Goal: Task Accomplishment & Management: Complete application form

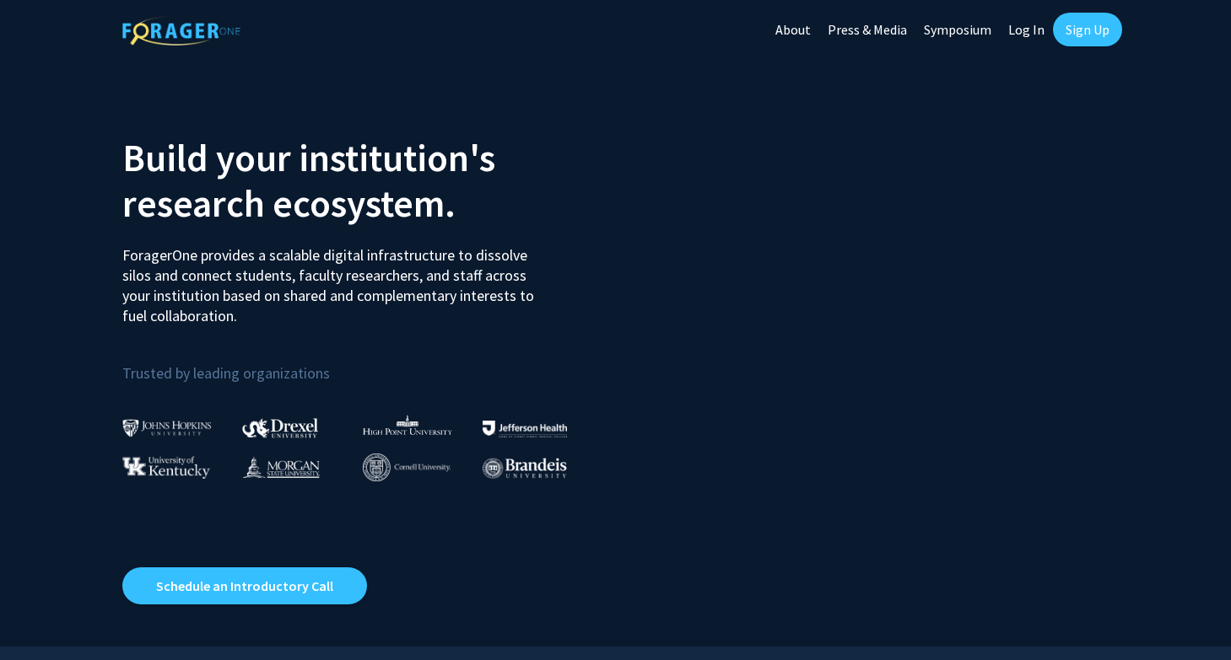
click at [1076, 28] on link "Sign Up" at bounding box center [1087, 30] width 69 height 34
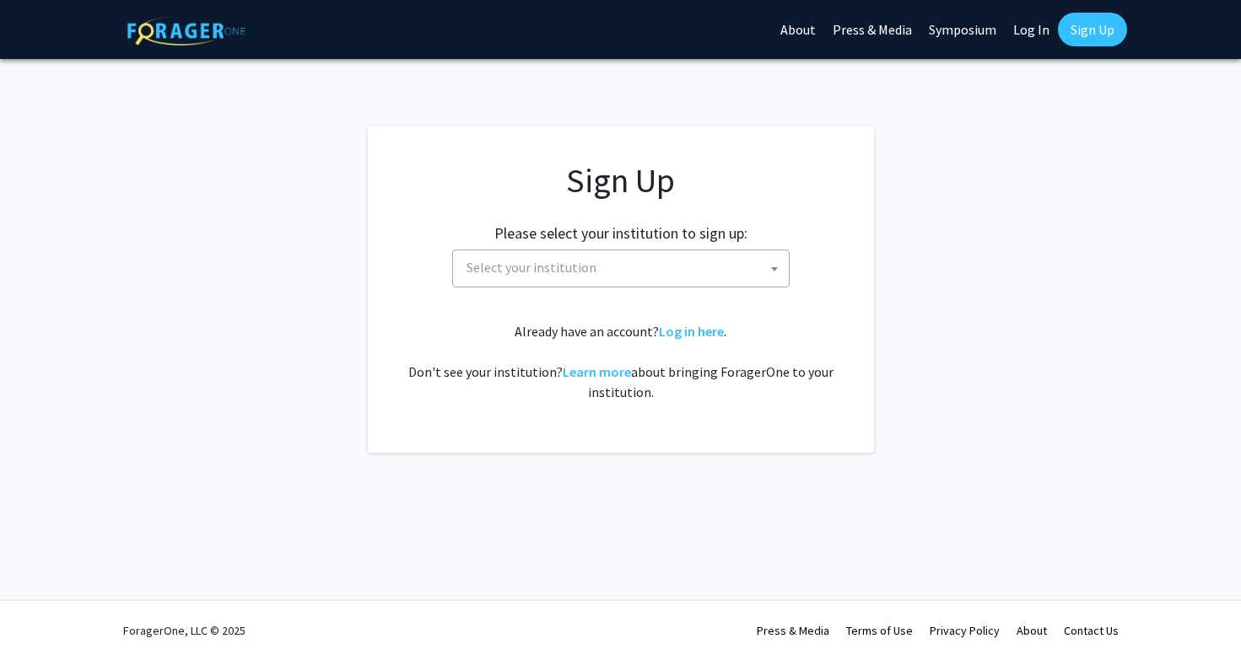
click at [583, 272] on span "Select your institution" at bounding box center [531, 267] width 130 height 17
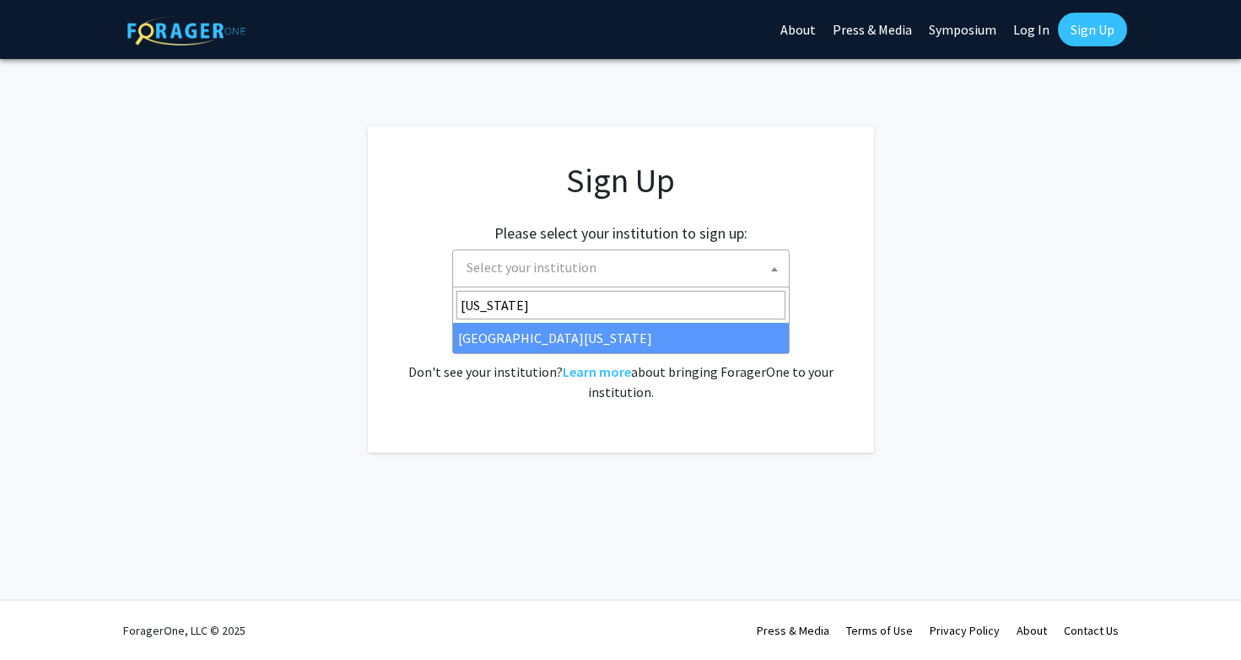
type input "[US_STATE]"
select select "33"
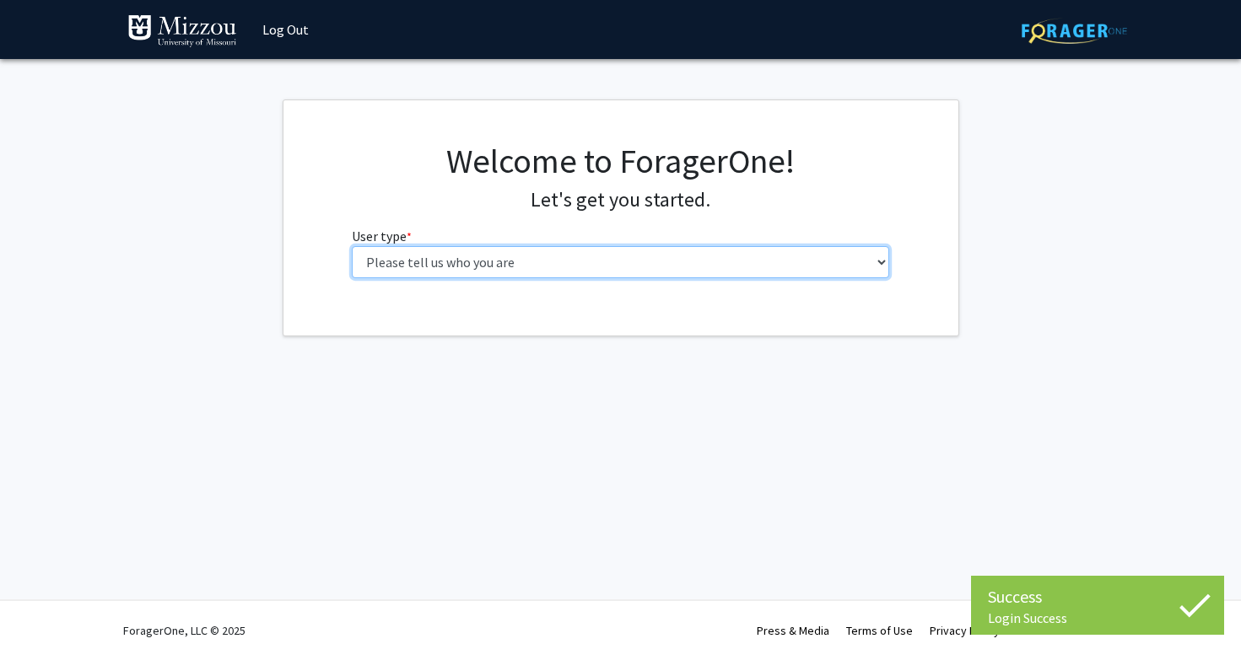
click at [559, 268] on select "Please tell us who you are Undergraduate Student Master's Student Doctoral Cand…" at bounding box center [620, 262] width 537 height 32
select select "1: undergrad"
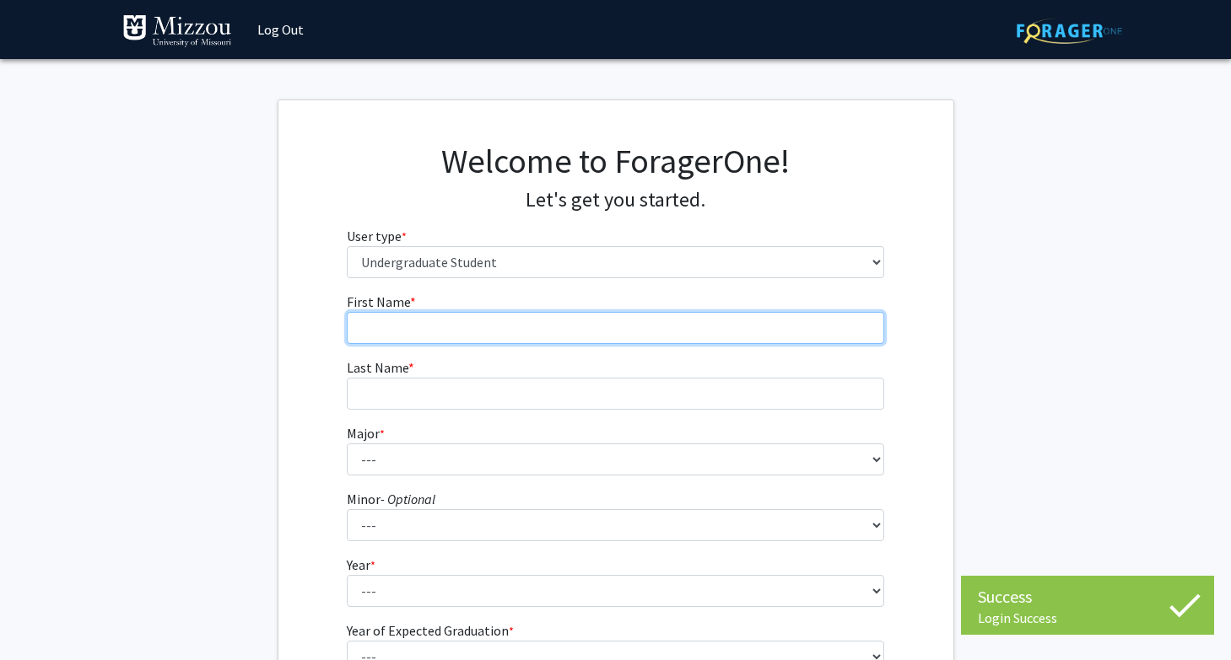
click at [531, 332] on input "First Name * required" at bounding box center [615, 328] width 537 height 32
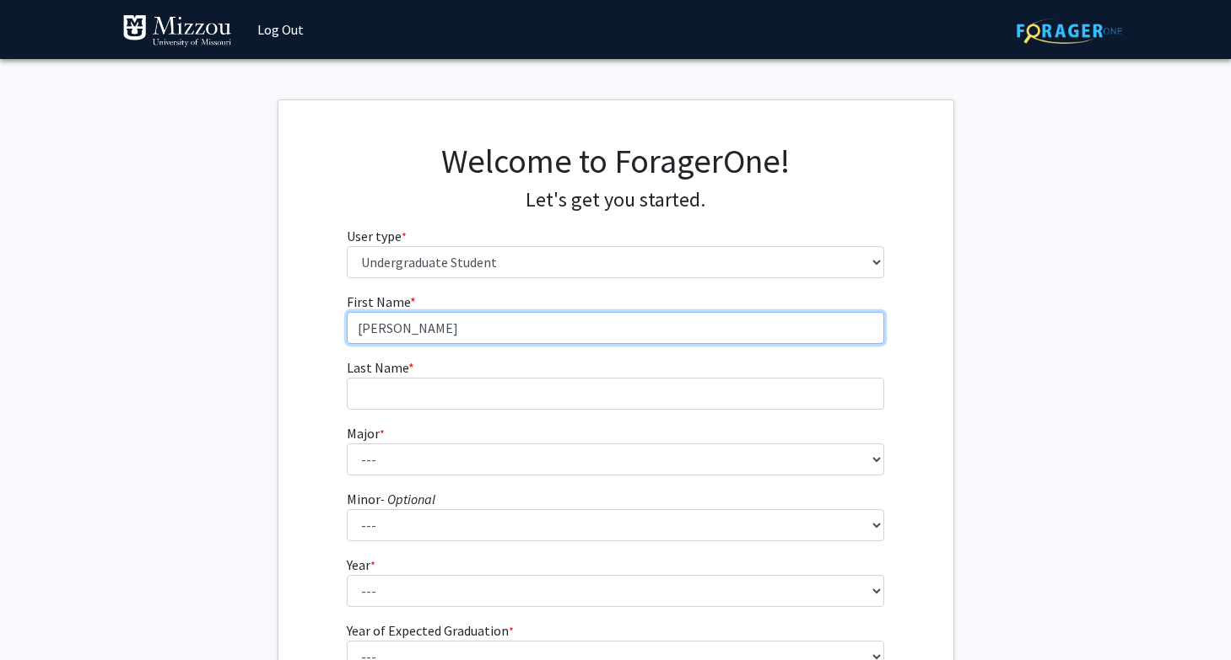
type input "Matthew"
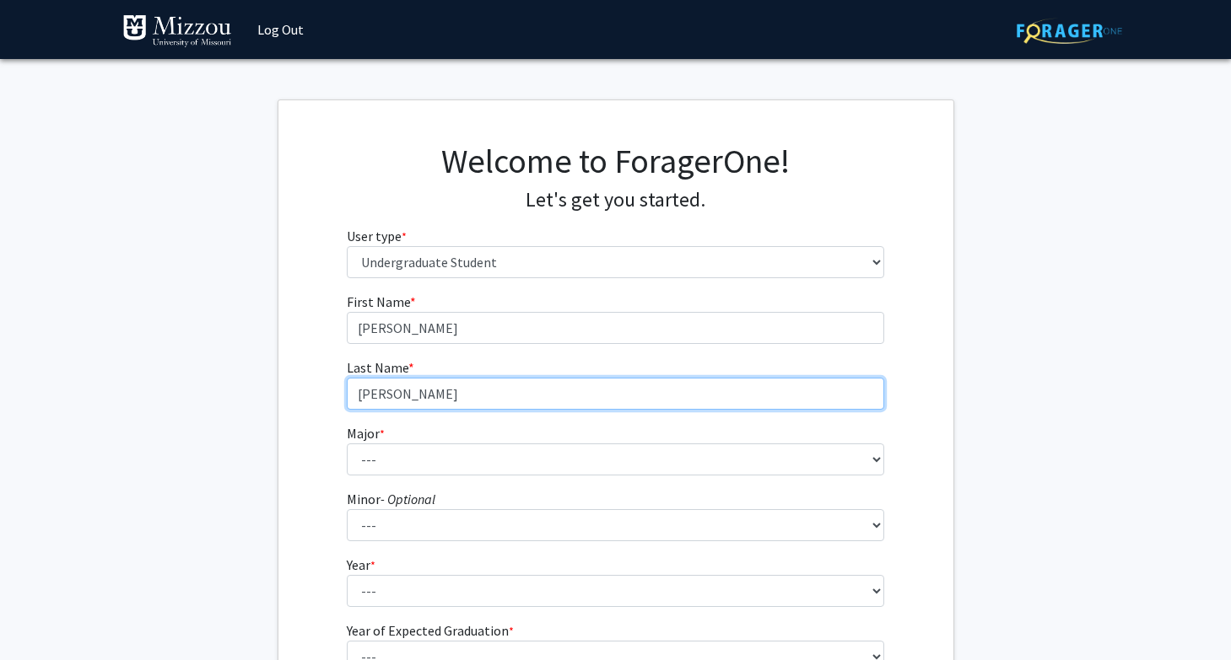
type input "Bogan"
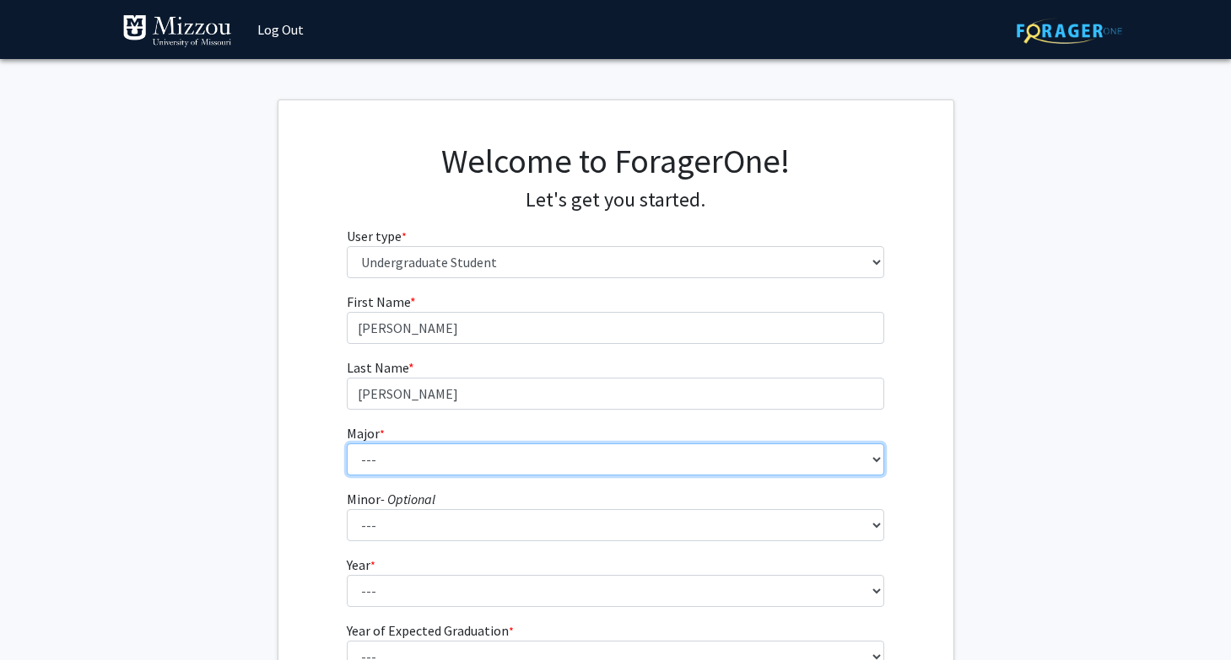
click at [751, 457] on select "--- Agribusiness Management Agricultural Education Agricultural Education: Comm…" at bounding box center [615, 460] width 537 height 32
select select "17: 2505"
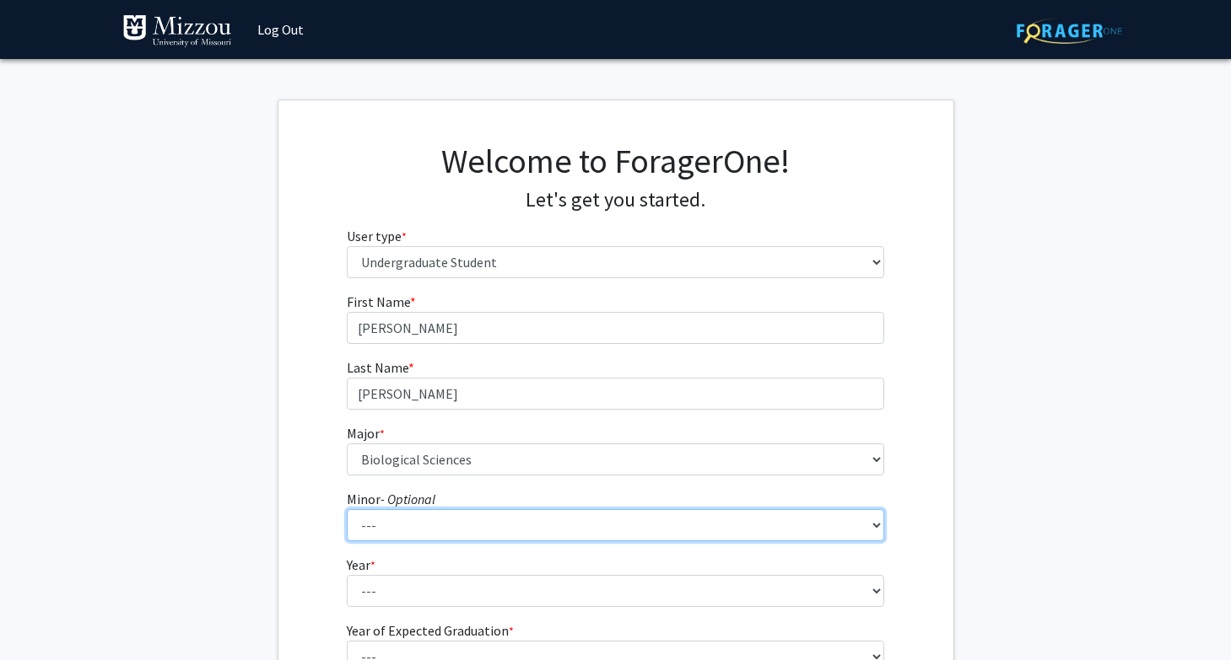
click at [443, 525] on select "--- Accountancy Aerospace Engineering Aerospace Studies Agribusiness Management…" at bounding box center [615, 526] width 537 height 32
select select "49: 2005"
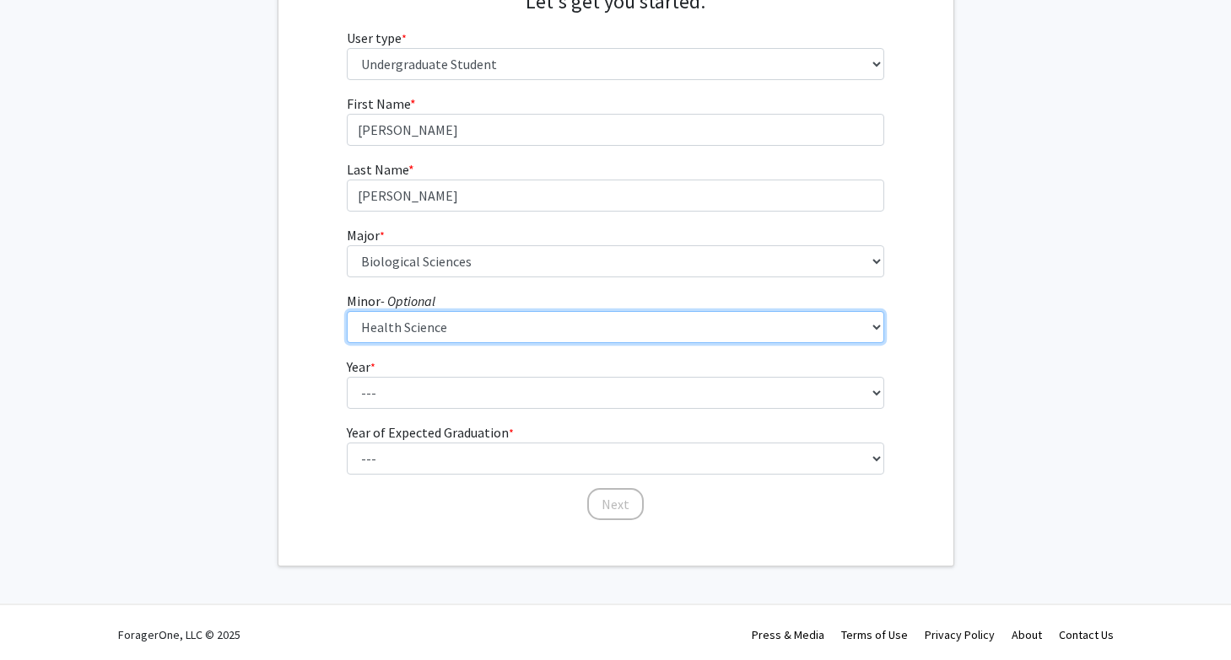
scroll to position [202, 0]
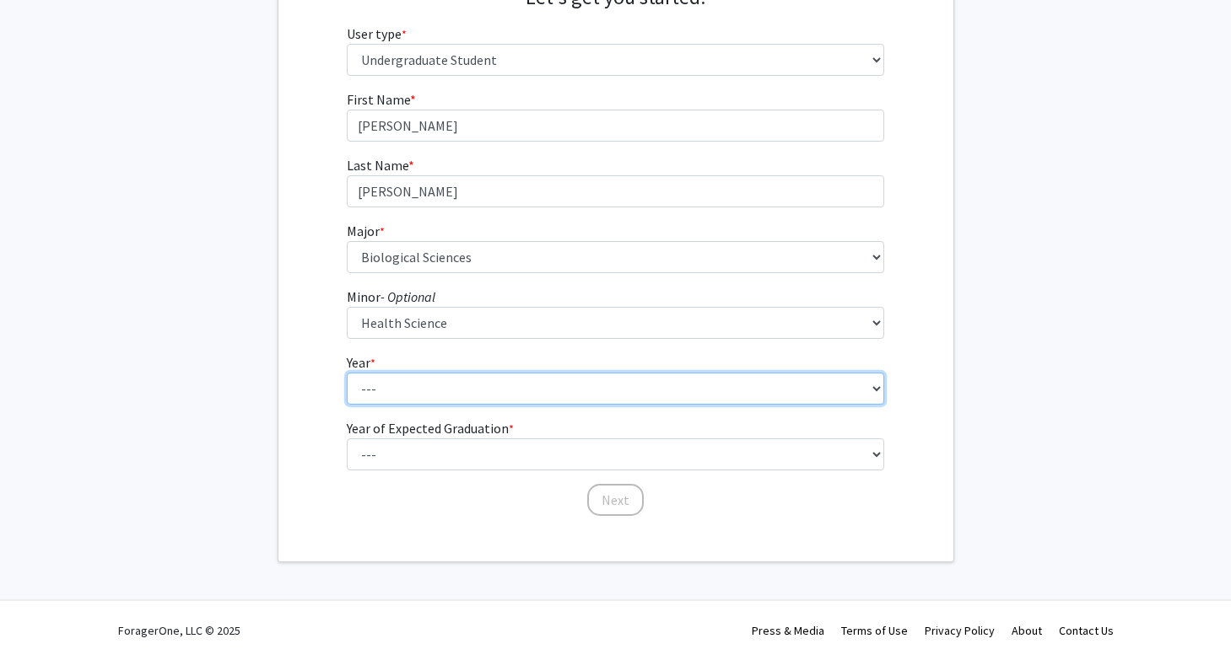
click at [391, 399] on select "--- First-year Sophomore Junior Senior Postbaccalaureate Certificate" at bounding box center [615, 389] width 537 height 32
select select "3: junior"
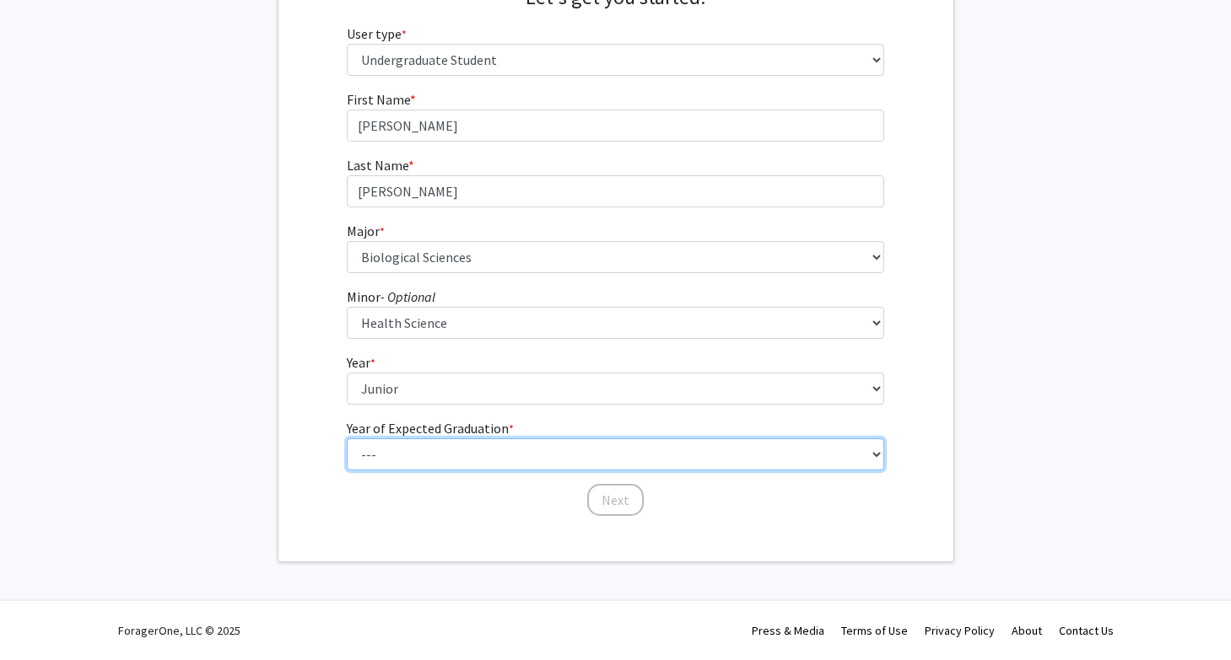
click at [410, 456] on select "--- 2025 2026 2027 2028 2029 2030 2031 2032 2033 2034" at bounding box center [615, 455] width 537 height 32
select select "3: 2027"
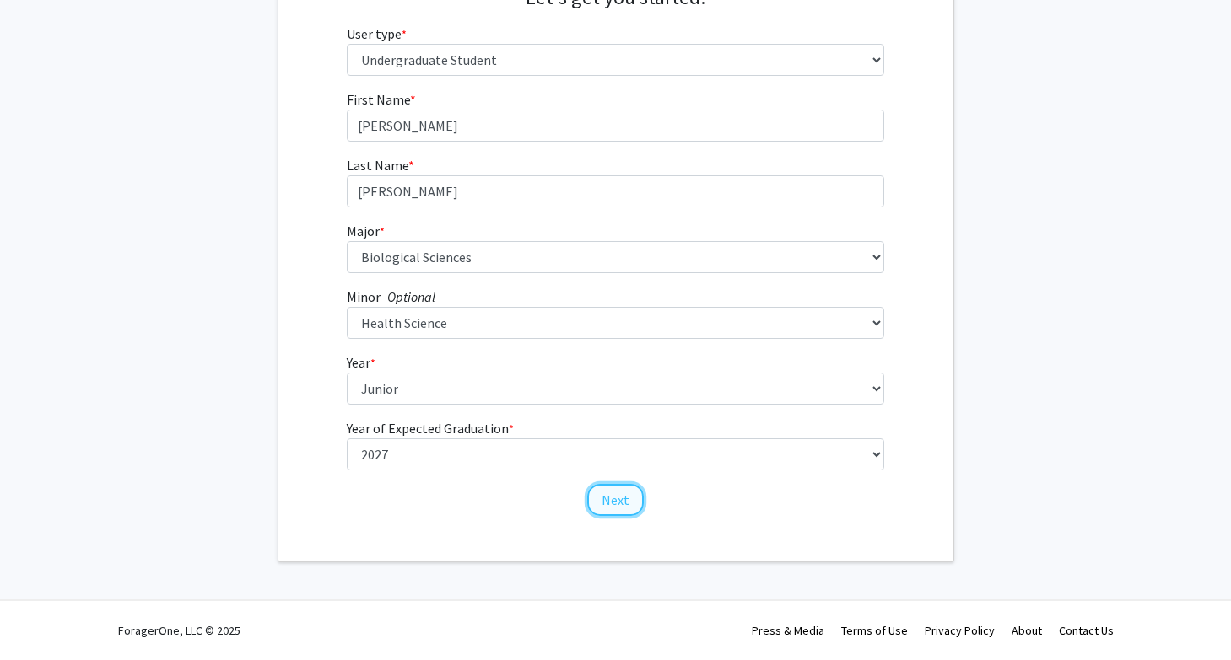
click at [600, 492] on button "Next" at bounding box center [615, 500] width 57 height 32
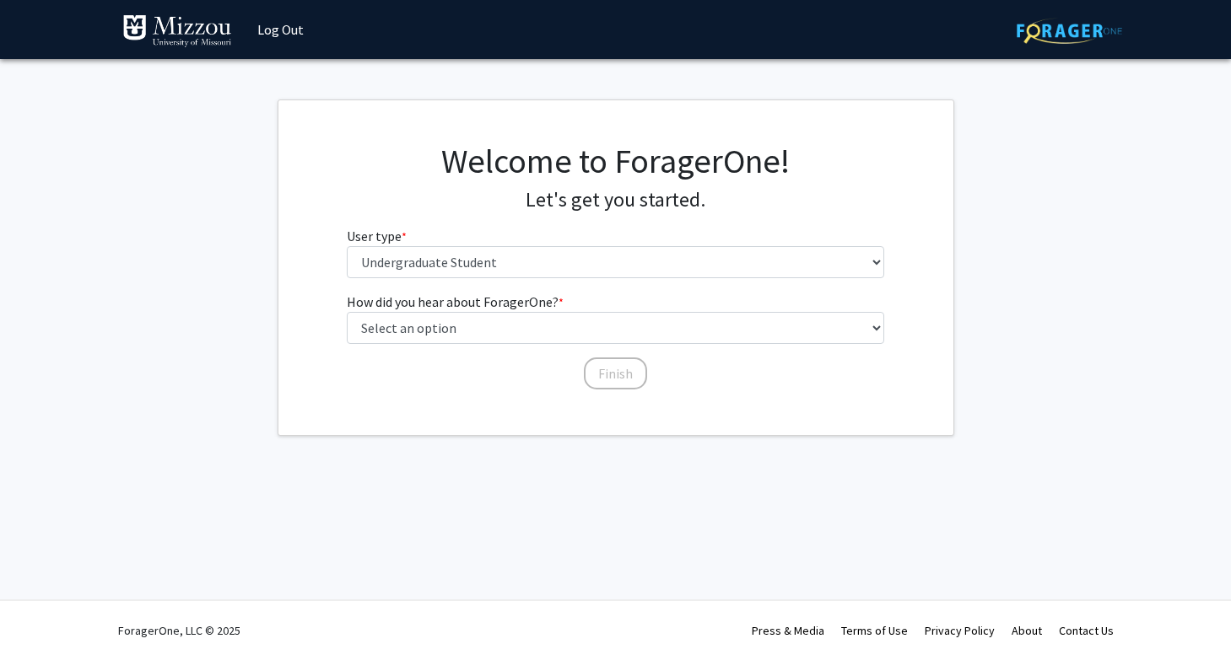
scroll to position [0, 0]
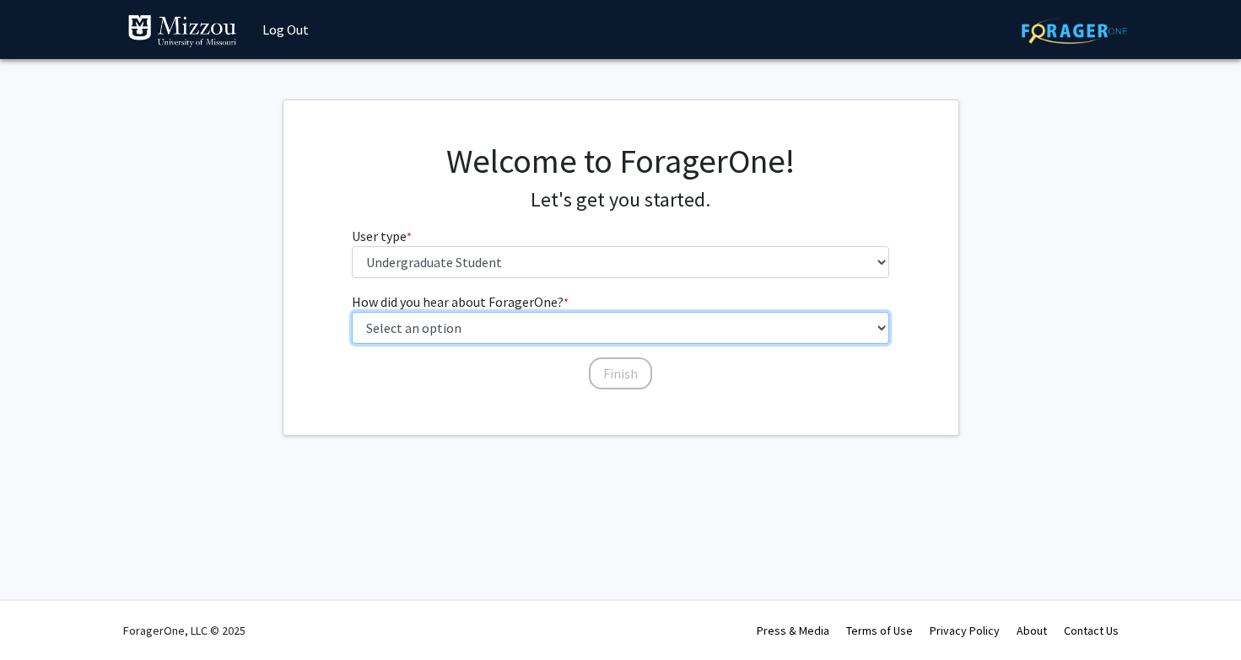
click at [531, 333] on select "Select an option Peer/student recommendation Faculty/staff recommendation Unive…" at bounding box center [620, 328] width 537 height 32
select select "3: university_website"
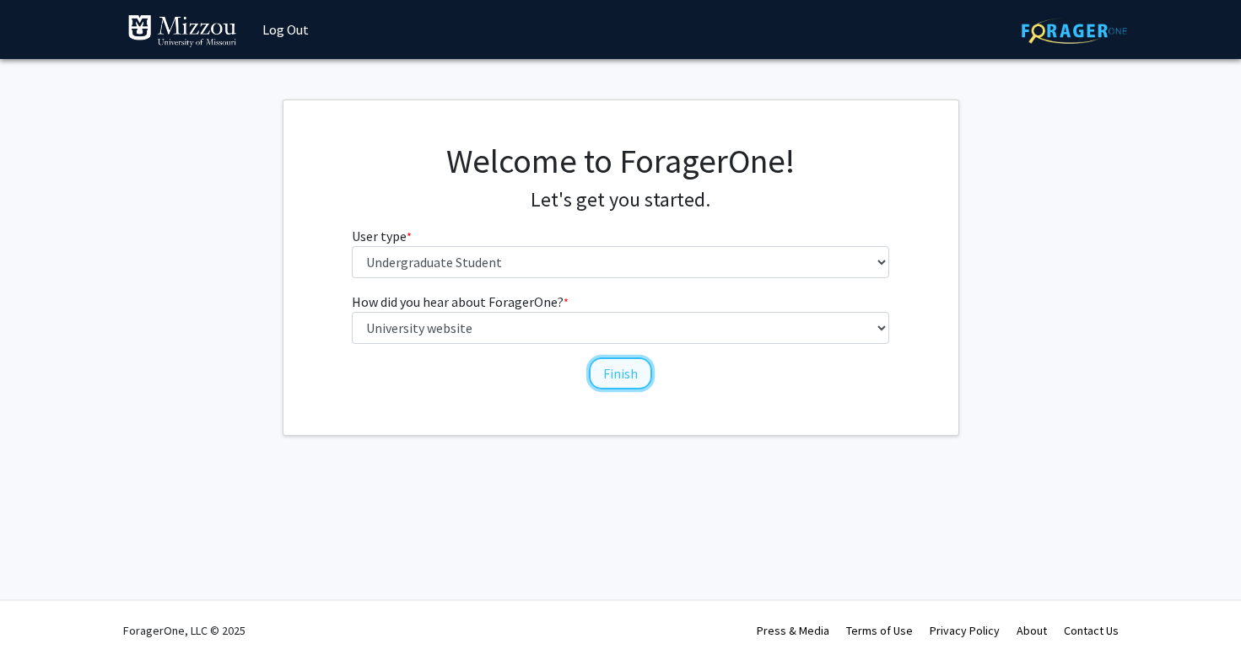
click at [612, 375] on button "Finish" at bounding box center [620, 374] width 63 height 32
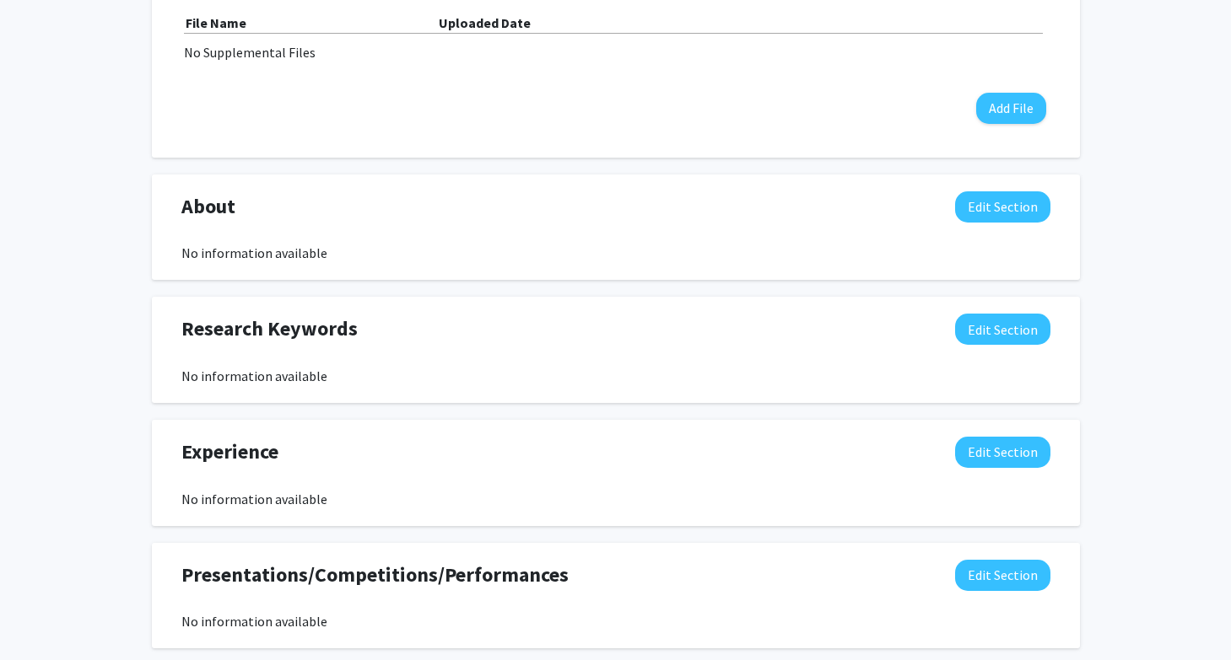
scroll to position [630, 0]
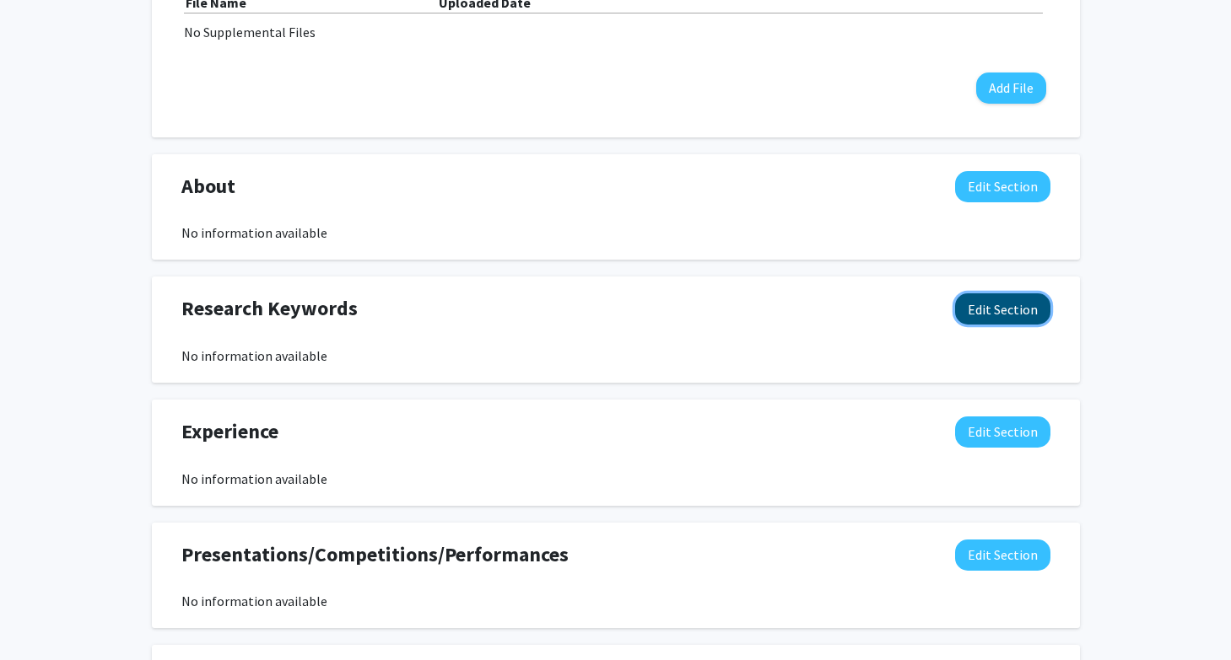
click at [984, 313] on button "Edit Section" at bounding box center [1002, 309] width 95 height 31
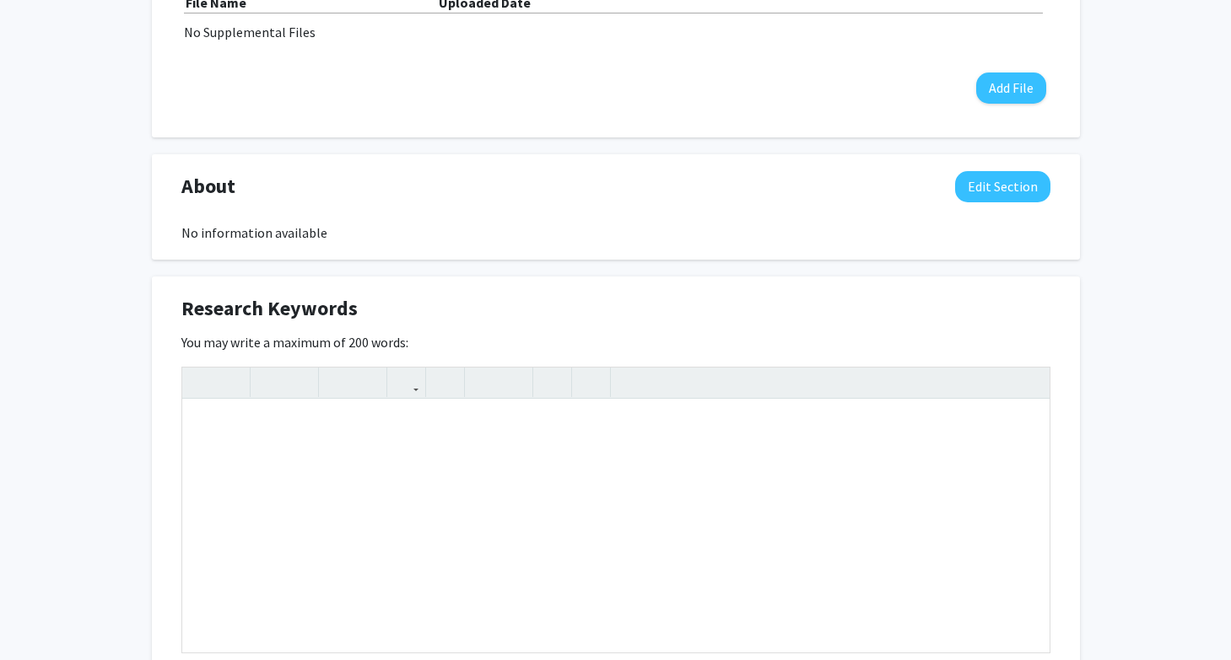
click at [981, 317] on div "Research Keywords Edit Section" at bounding box center [616, 313] width 894 height 39
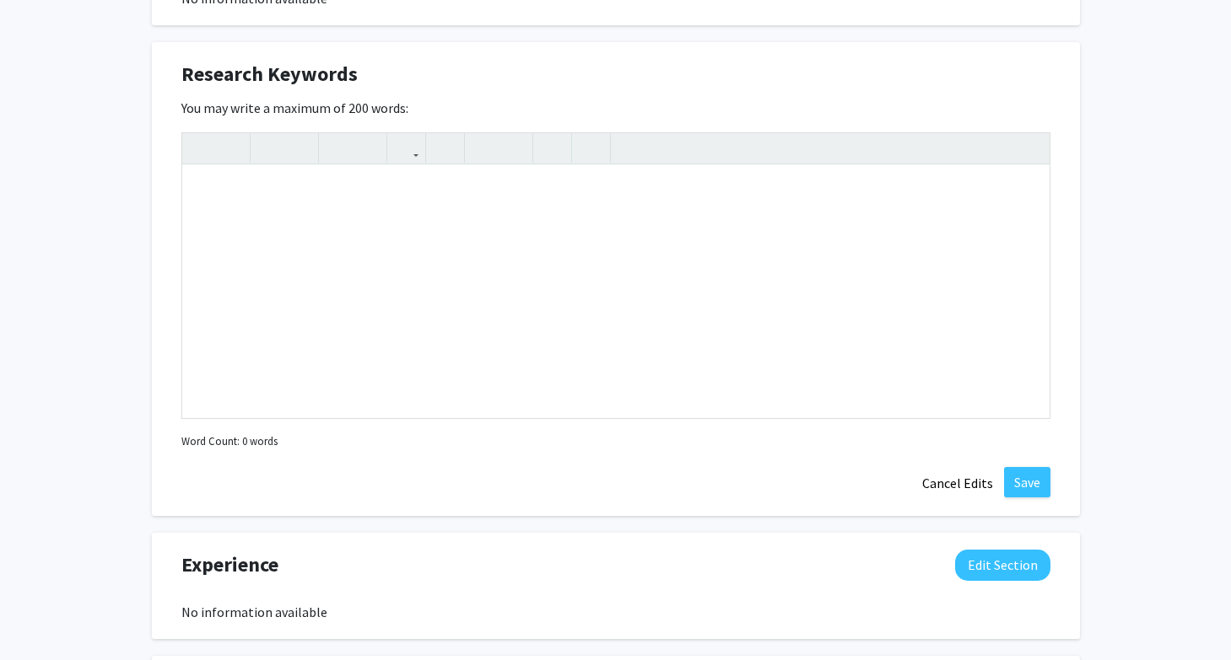
scroll to position [875, 0]
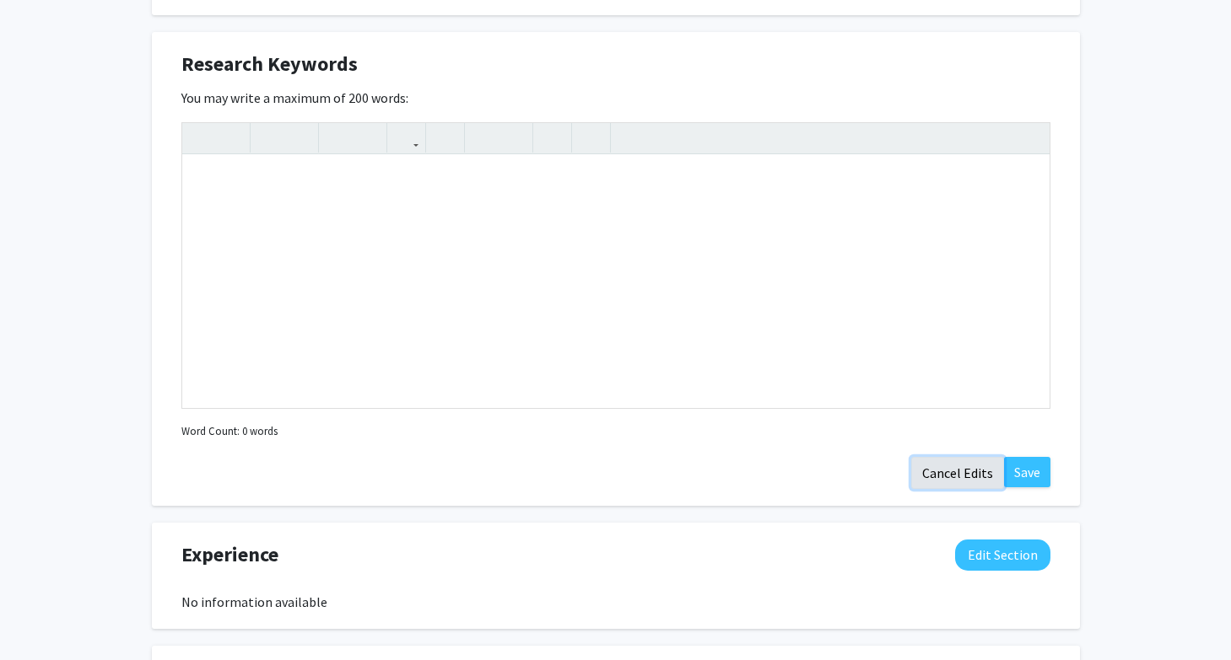
click at [971, 482] on button "Cancel Edits" at bounding box center [957, 473] width 93 height 32
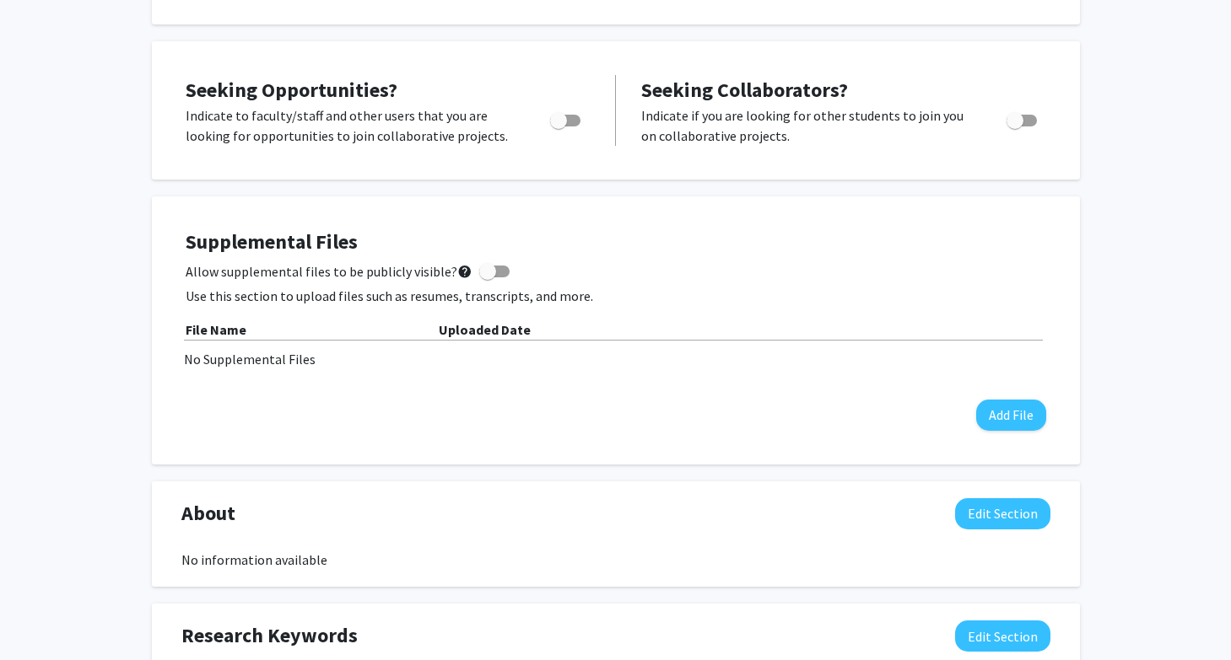
scroll to position [0, 0]
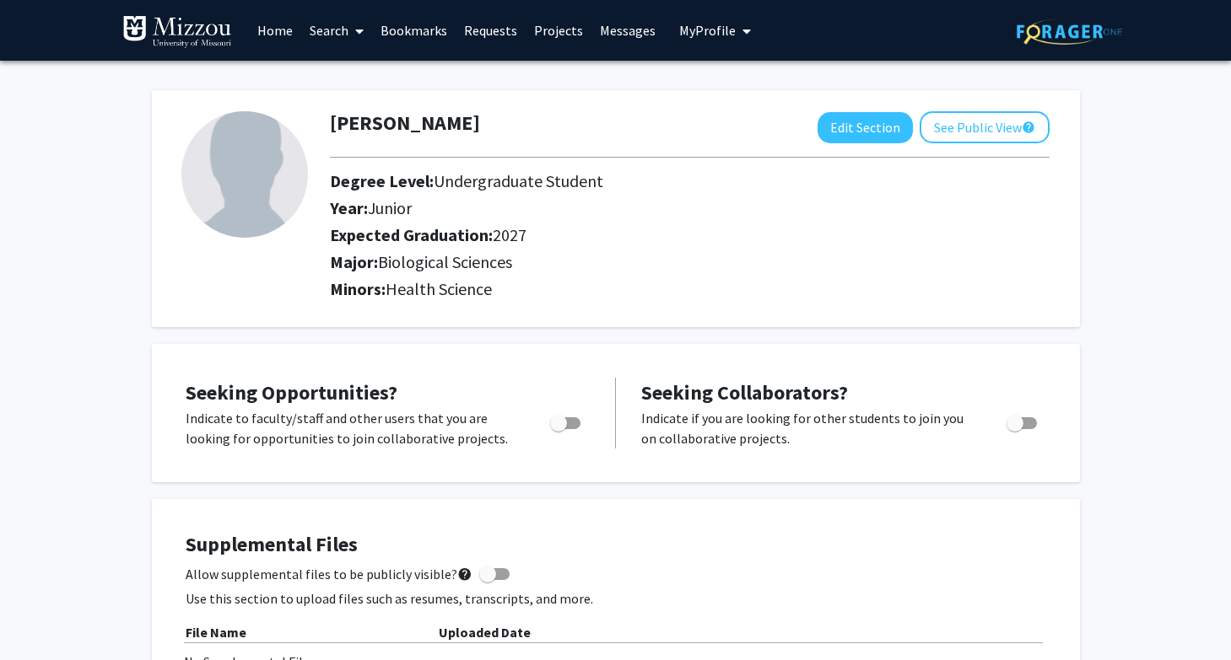
click at [345, 28] on link "Search" at bounding box center [336, 30] width 71 height 59
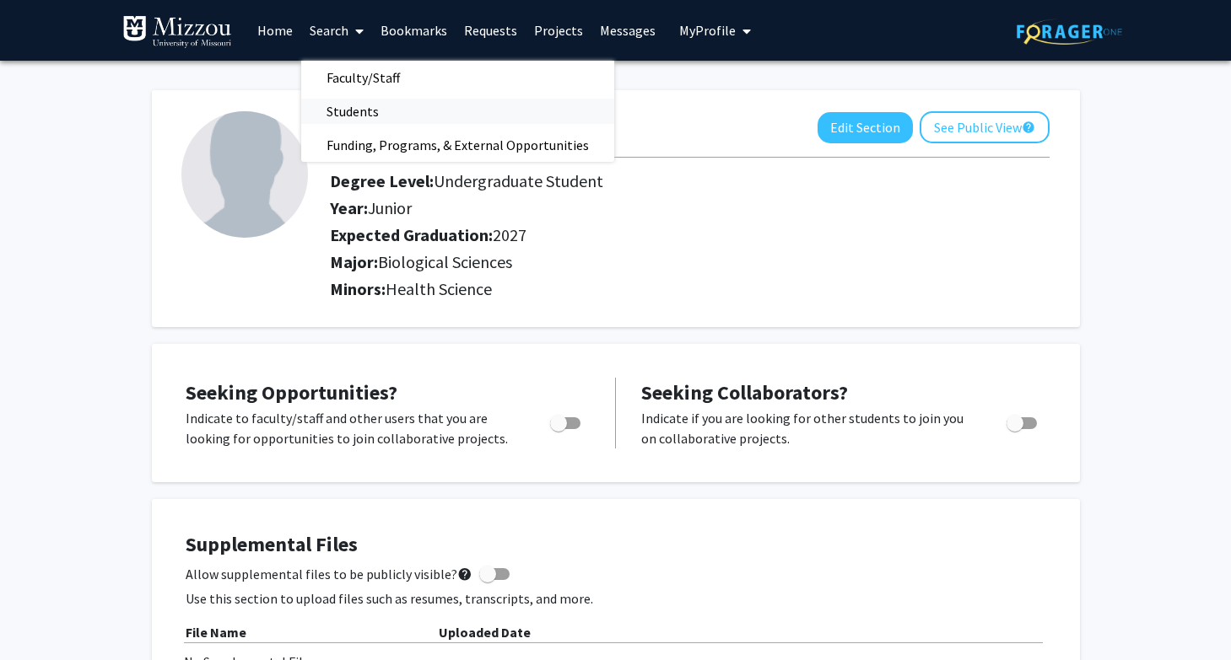
click at [350, 122] on span "Students" at bounding box center [352, 111] width 103 height 34
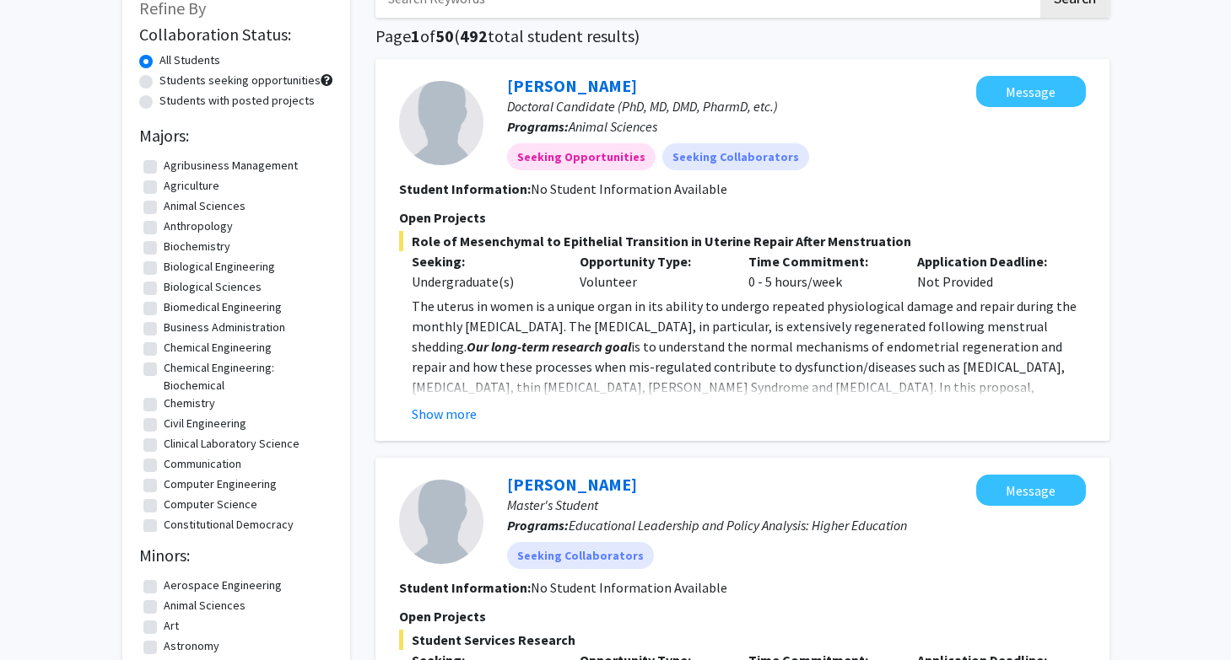
scroll to position [115, 0]
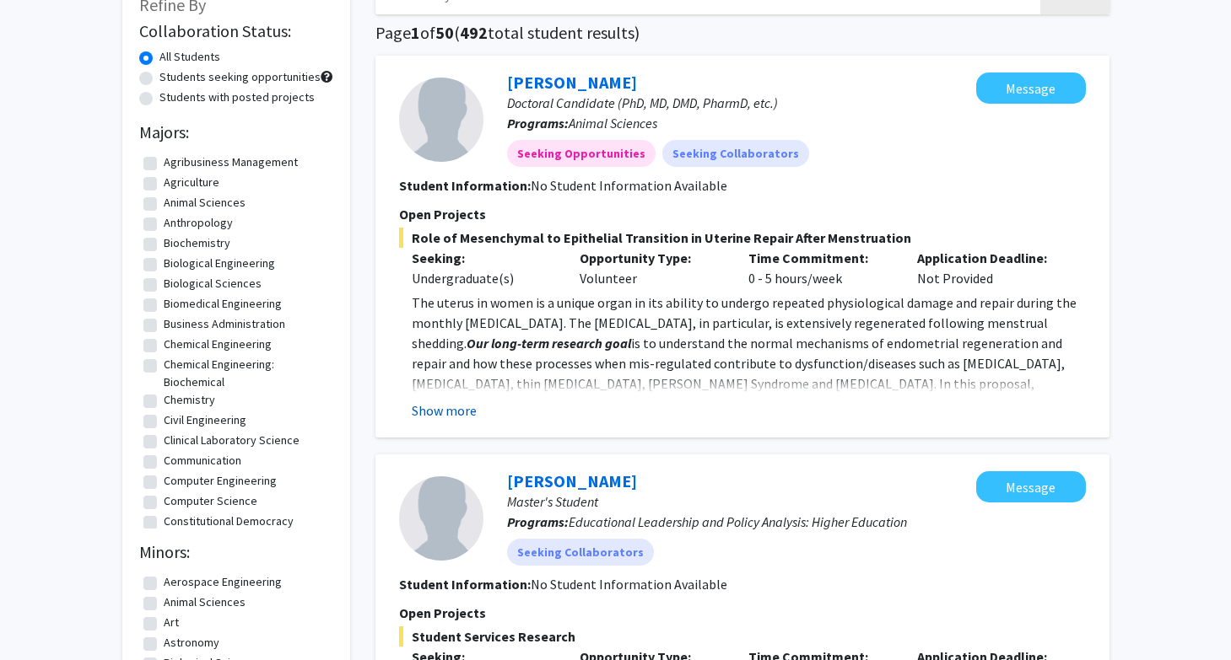
click at [463, 407] on button "Show more" at bounding box center [444, 411] width 65 height 20
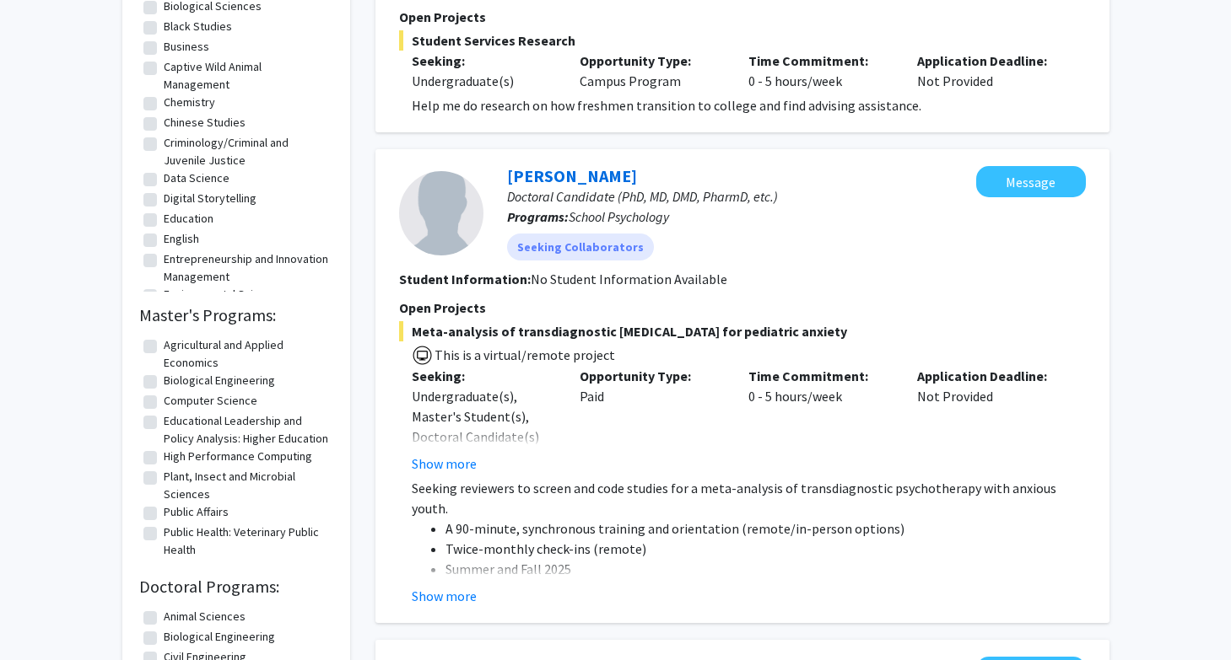
scroll to position [777, 0]
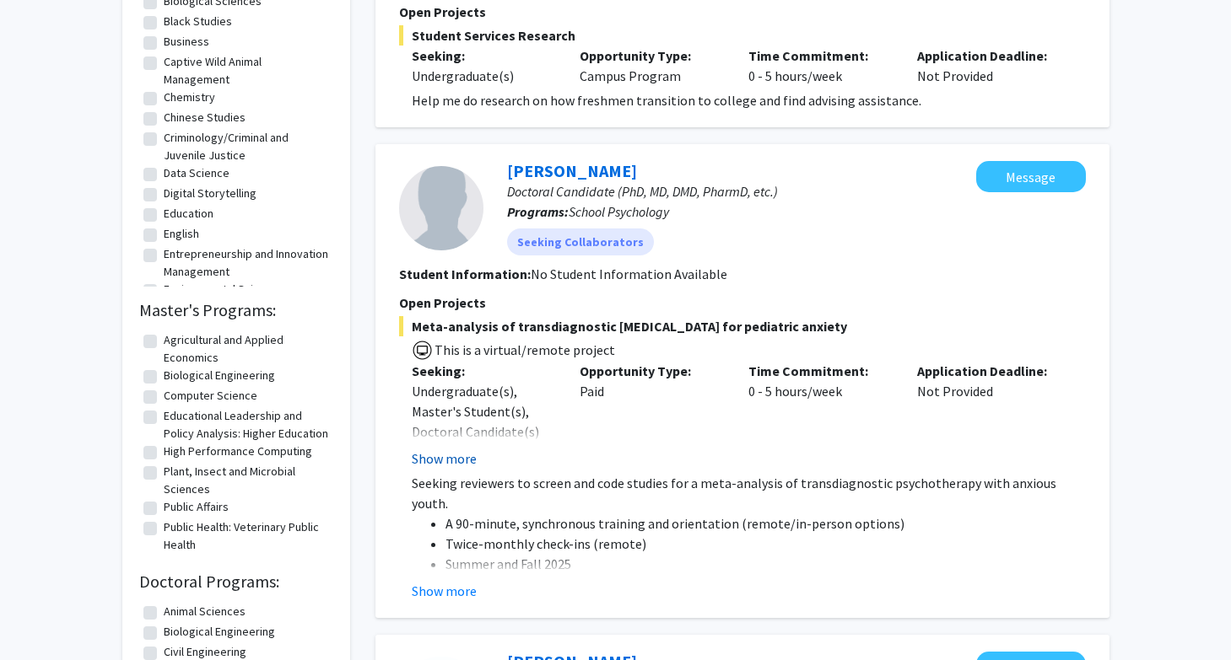
click at [427, 449] on button "Show more" at bounding box center [444, 459] width 65 height 20
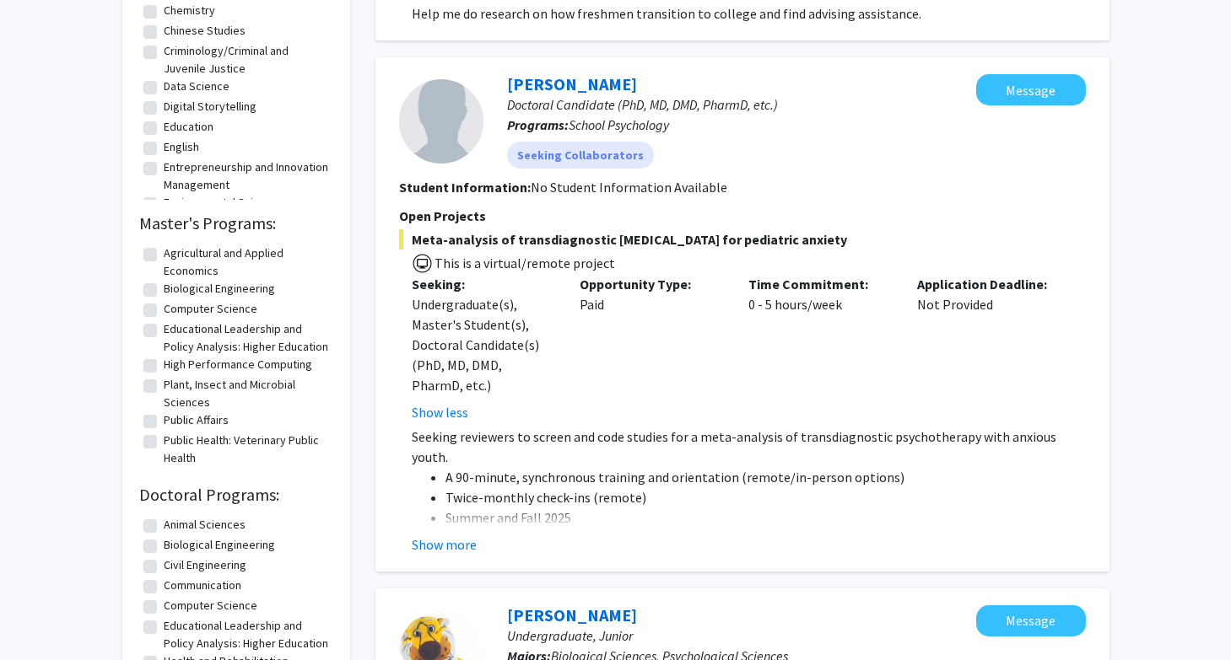
scroll to position [865, 0]
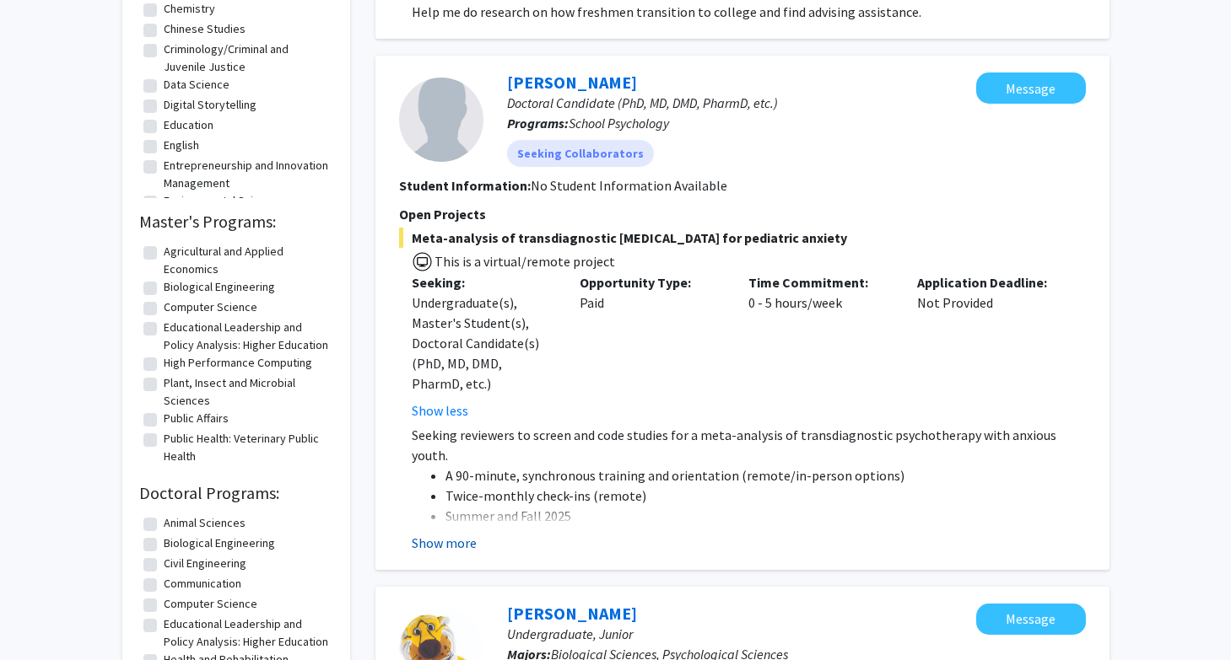
click at [456, 533] on button "Show more" at bounding box center [444, 543] width 65 height 20
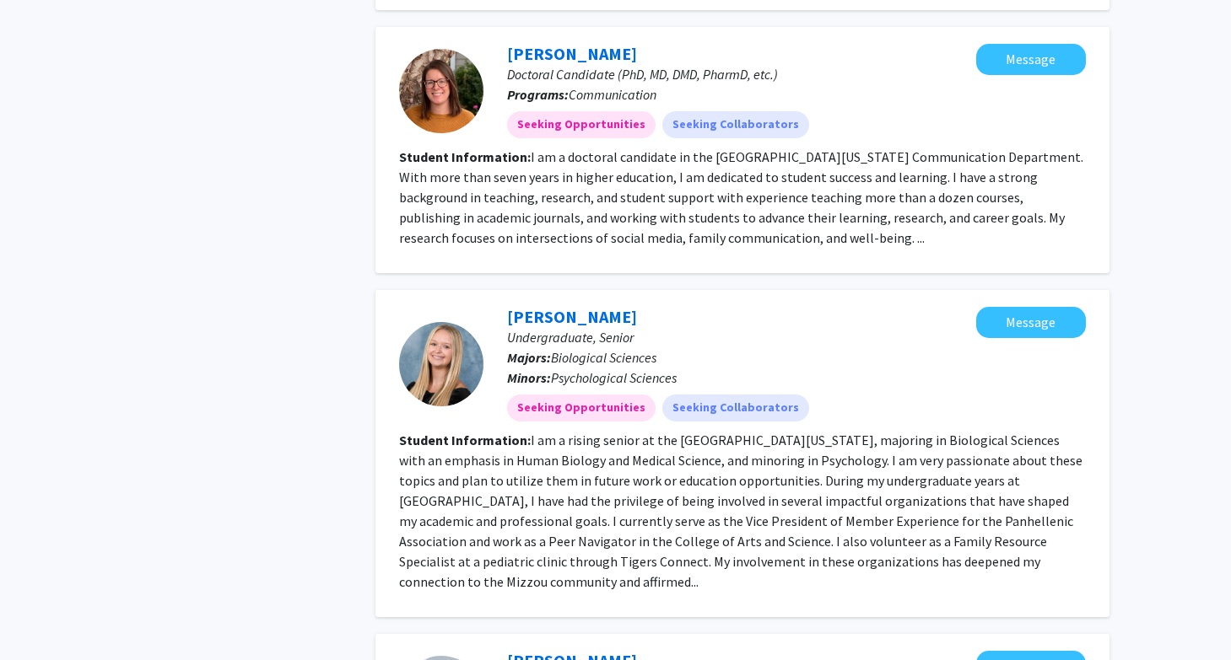
scroll to position [2014, 0]
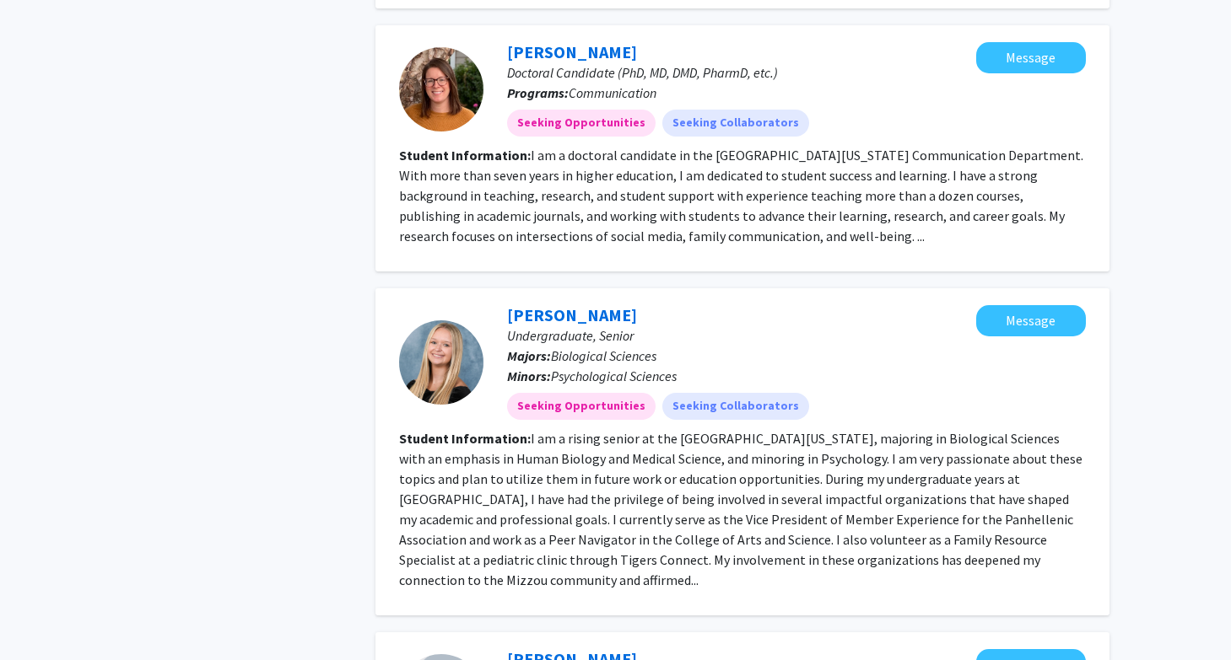
click at [735, 430] on fg-read-more "I am a rising senior at the University of Missouri, majoring in Biological Scie…" at bounding box center [740, 509] width 683 height 159
click at [531, 305] on link "Mallory Jones" at bounding box center [572, 315] width 130 height 21
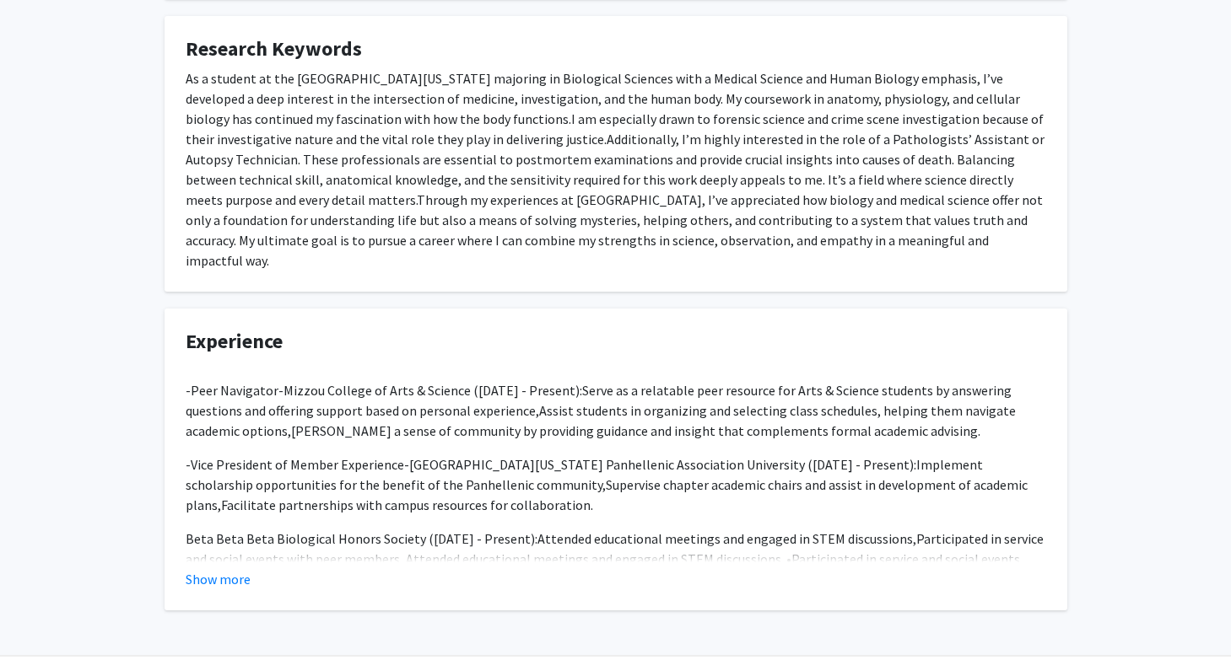
scroll to position [604, 0]
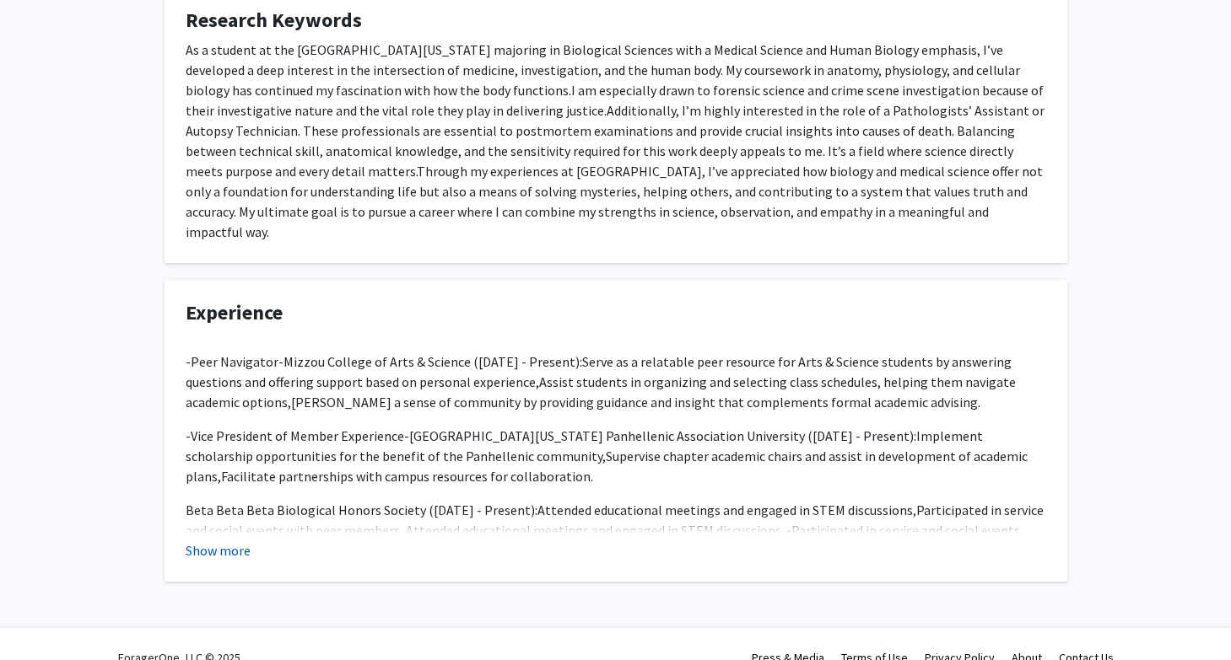
click at [226, 541] on button "Show more" at bounding box center [218, 551] width 65 height 20
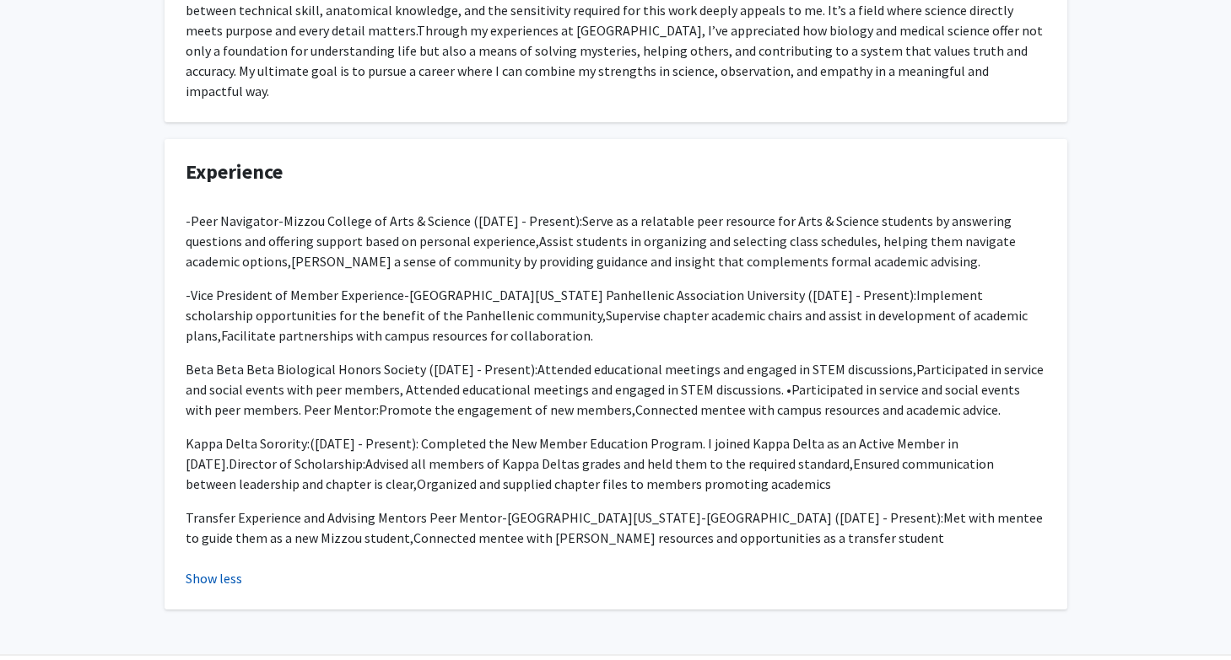
scroll to position [773, 0]
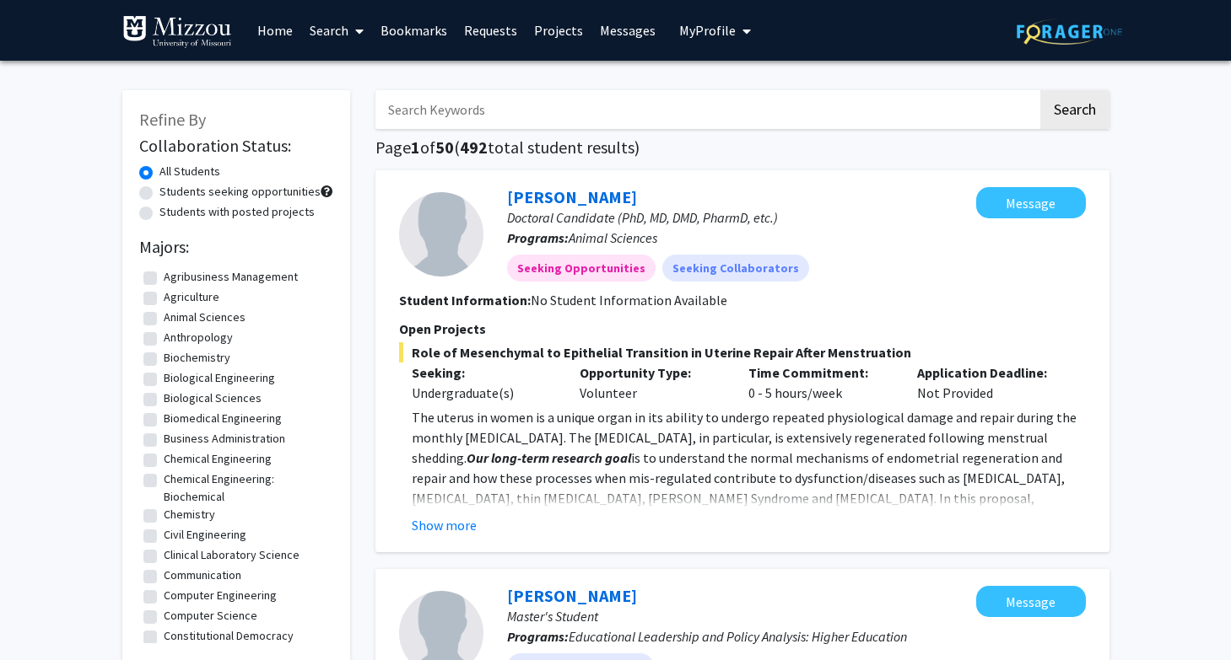
click at [334, 24] on link "Search" at bounding box center [336, 30] width 71 height 59
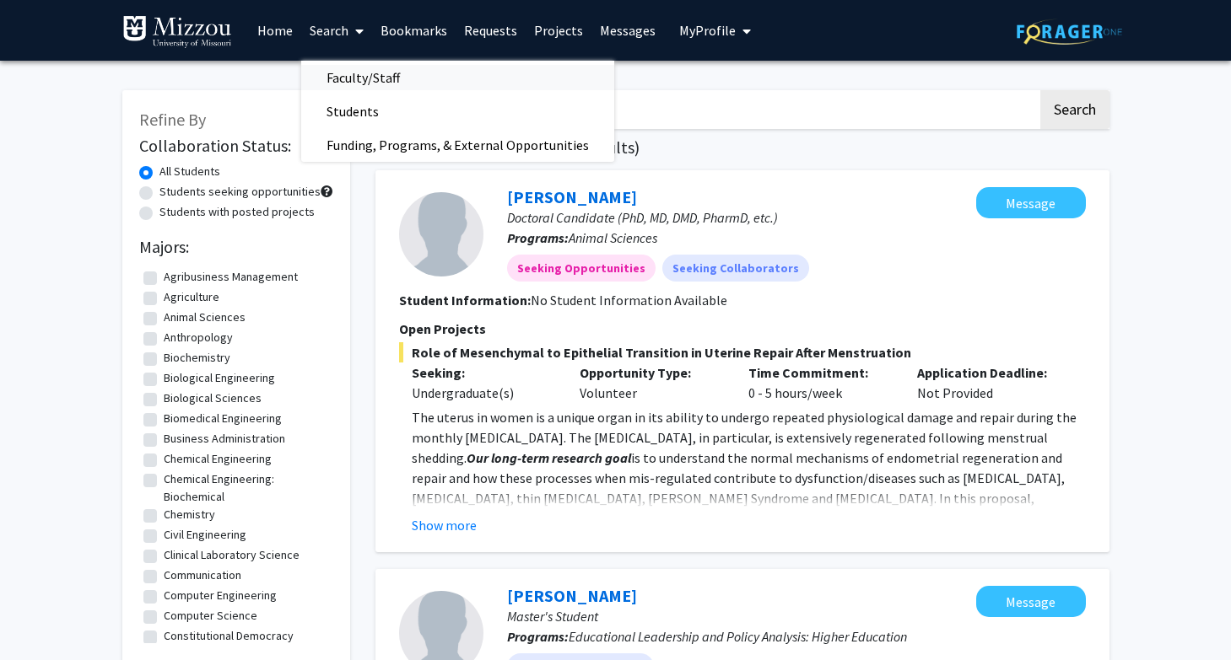
click at [377, 62] on span "Faculty/Staff" at bounding box center [363, 78] width 124 height 34
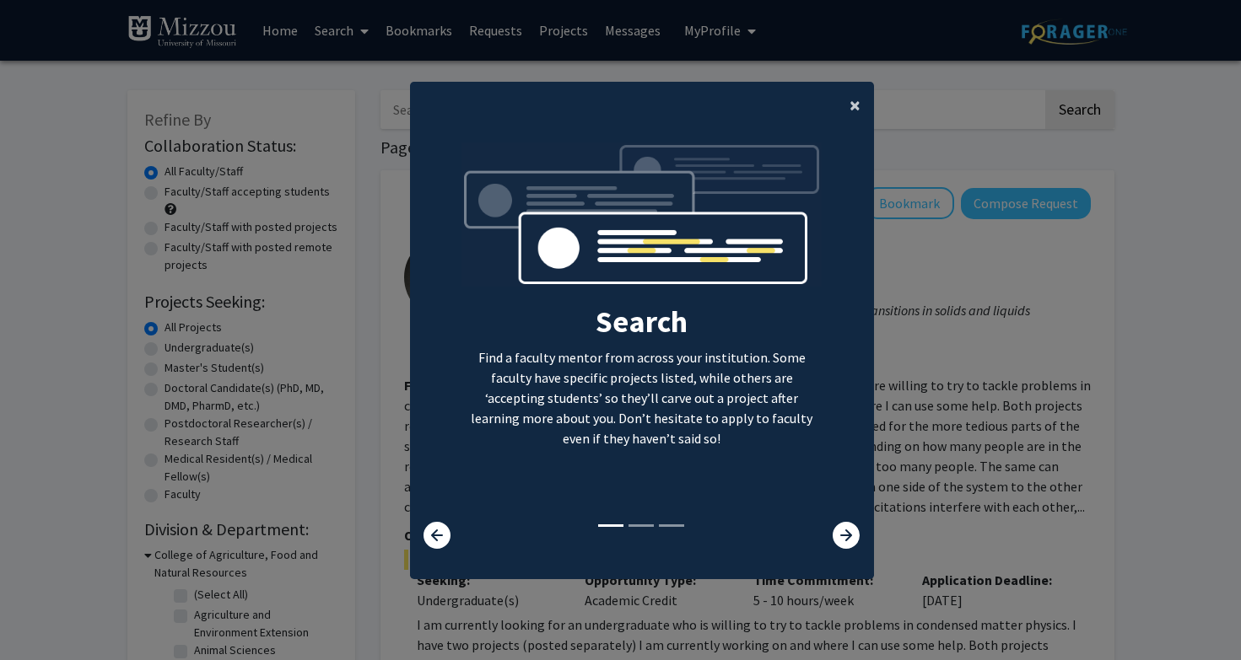
click at [857, 104] on span "×" at bounding box center [854, 105] width 11 height 26
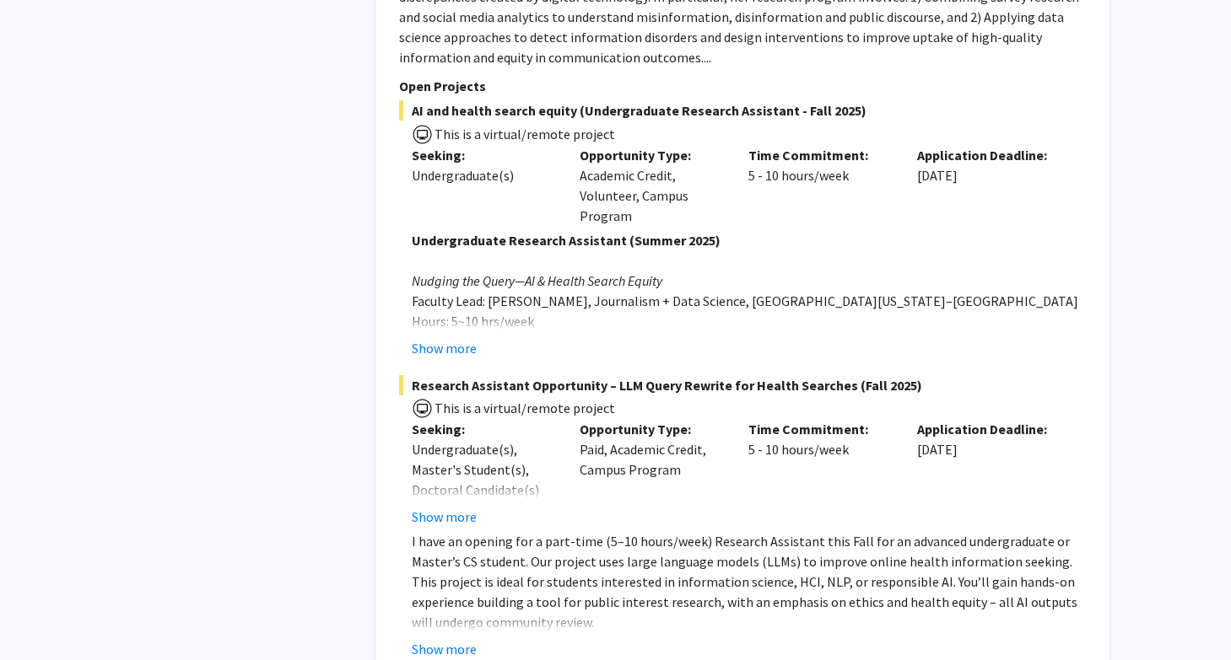
scroll to position [1270, 0]
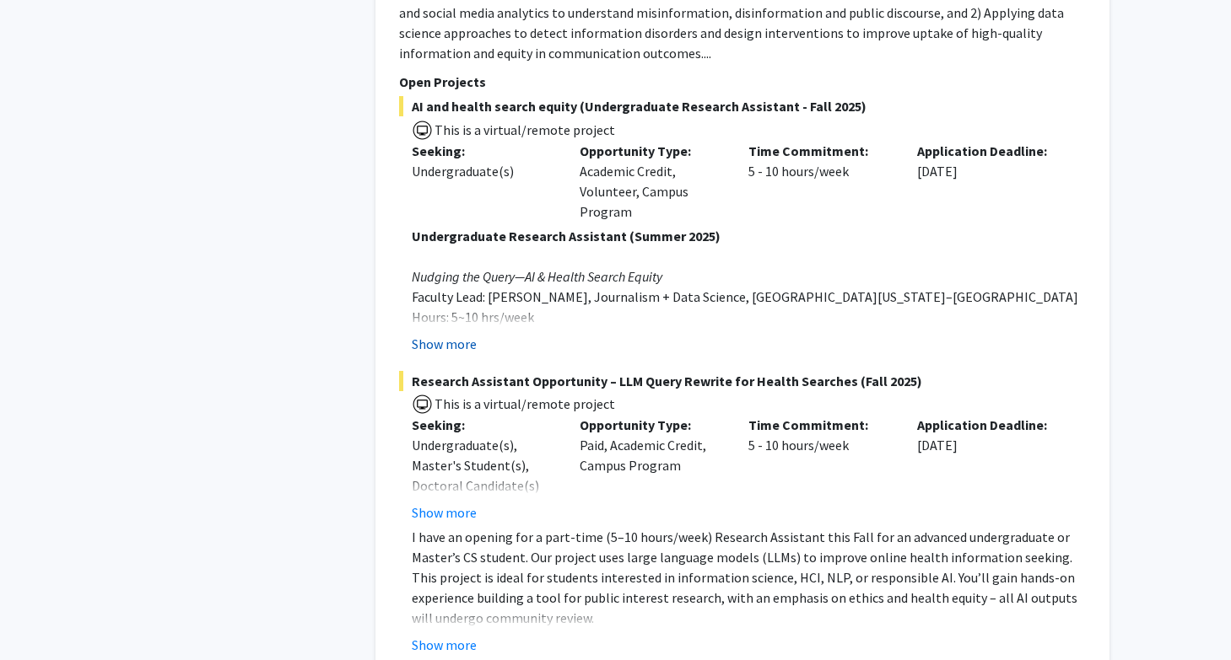
click at [448, 348] on button "Show more" at bounding box center [444, 344] width 65 height 20
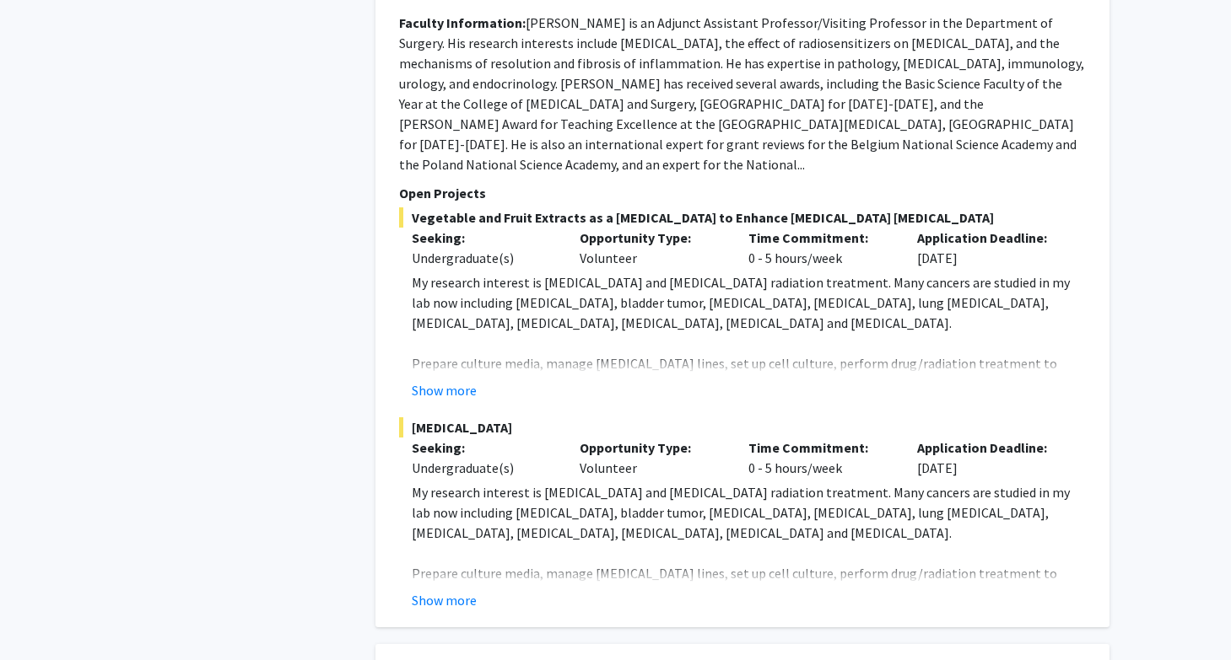
scroll to position [2864, 0]
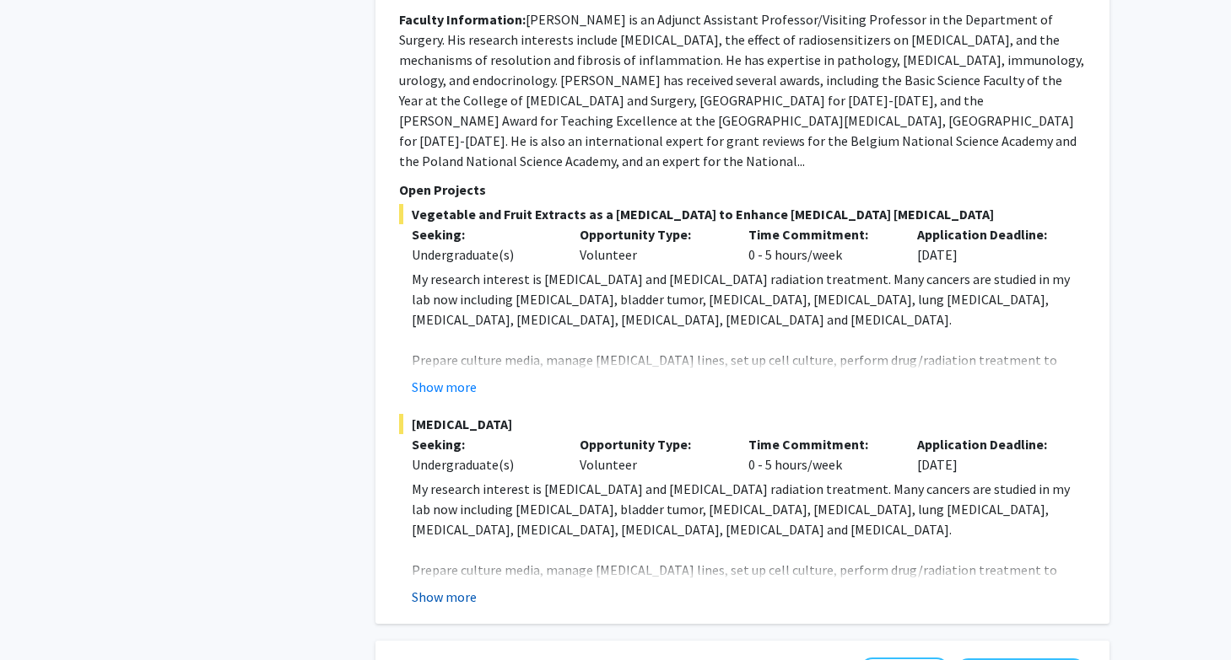
click at [461, 587] on button "Show more" at bounding box center [444, 597] width 65 height 20
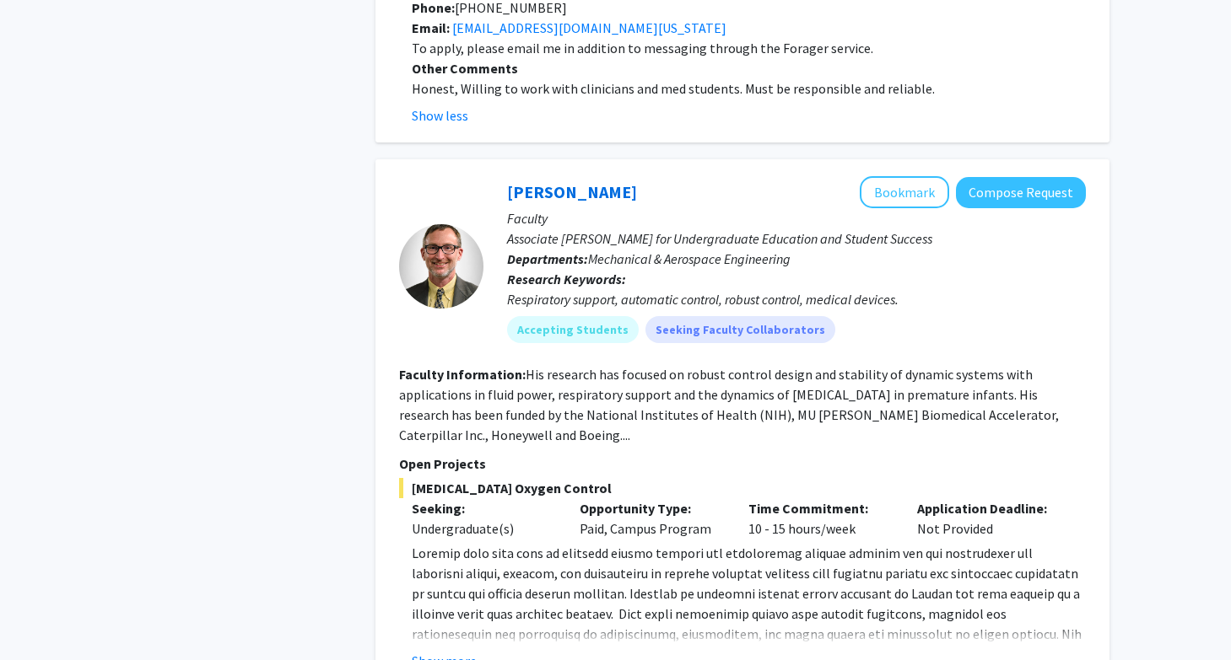
scroll to position [3818, 0]
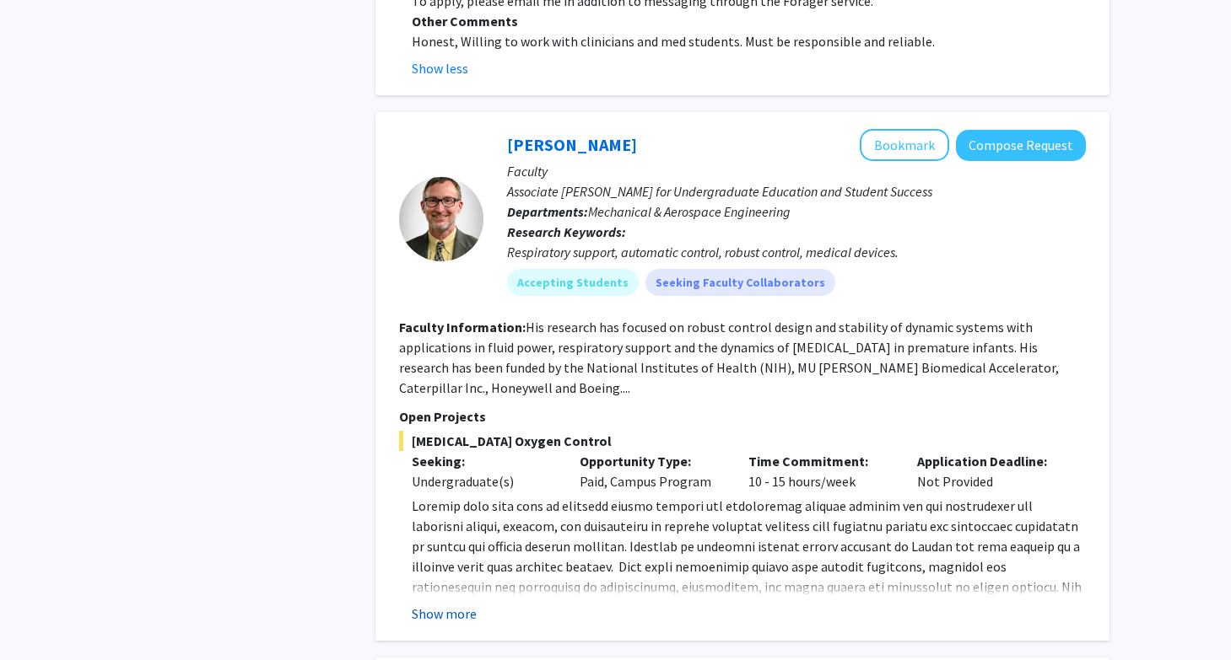
click at [444, 604] on button "Show more" at bounding box center [444, 614] width 65 height 20
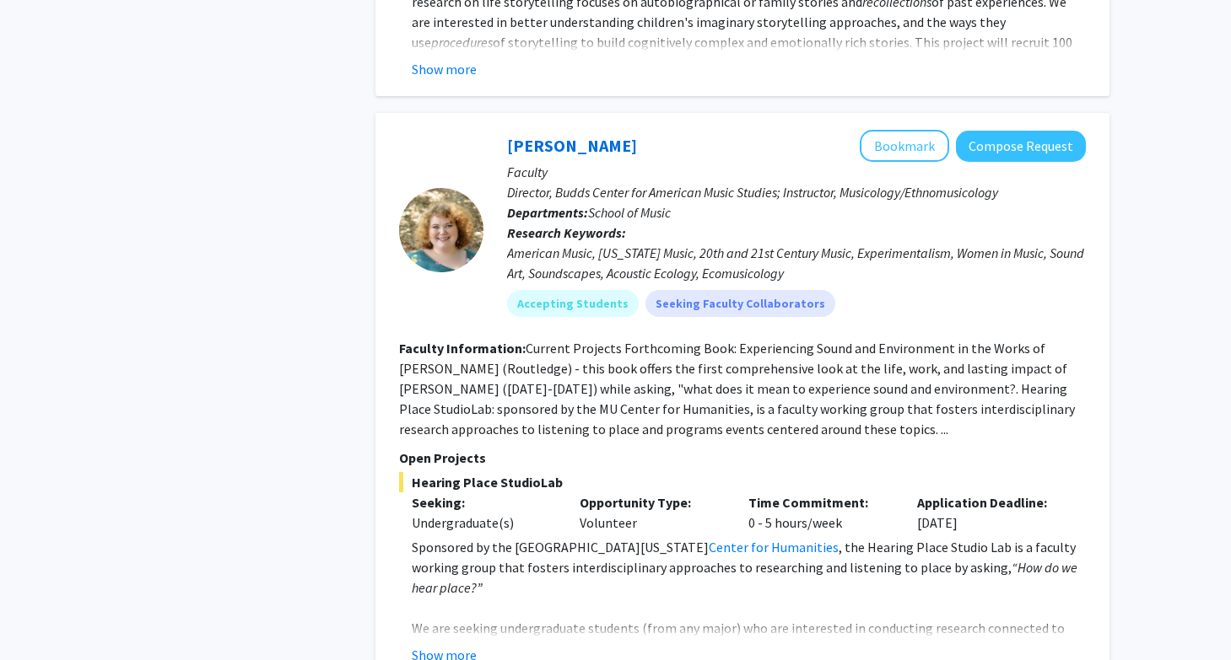
scroll to position [5863, 0]
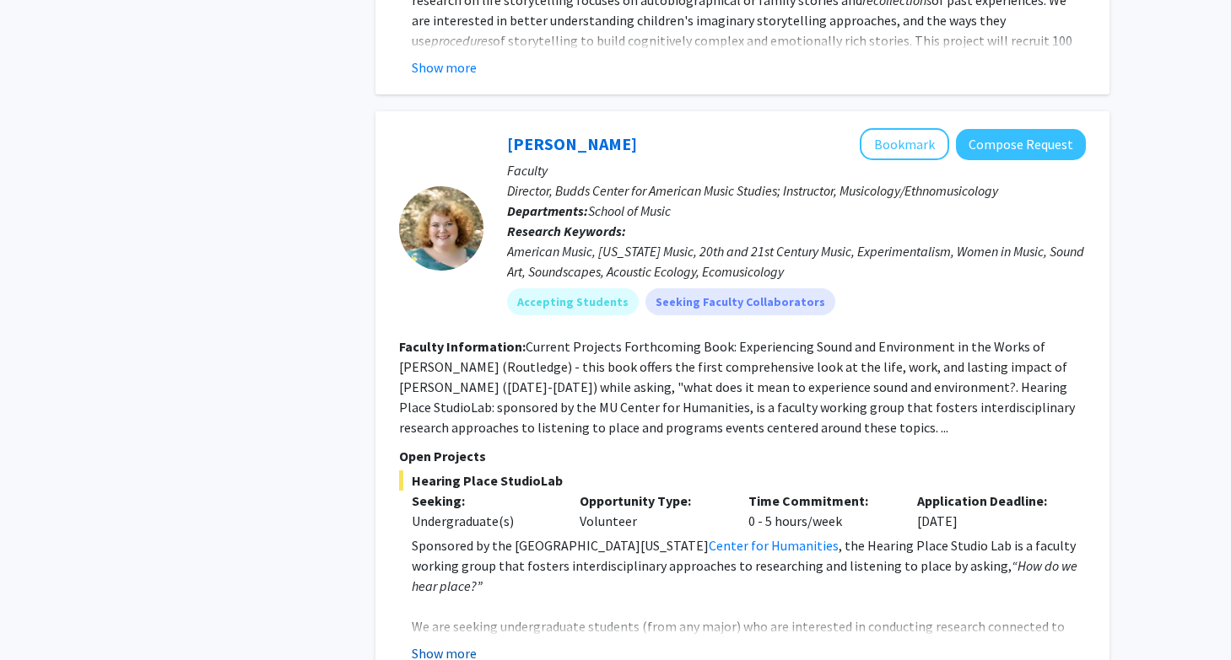
click at [438, 644] on button "Show more" at bounding box center [444, 654] width 65 height 20
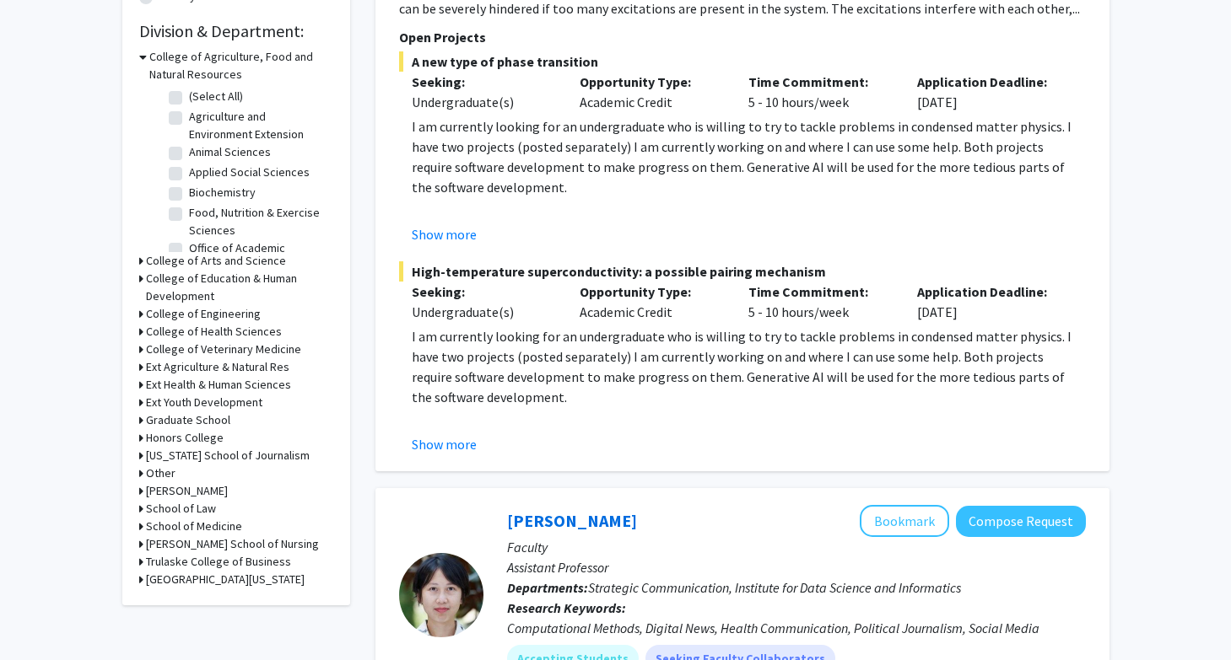
scroll to position [0, 0]
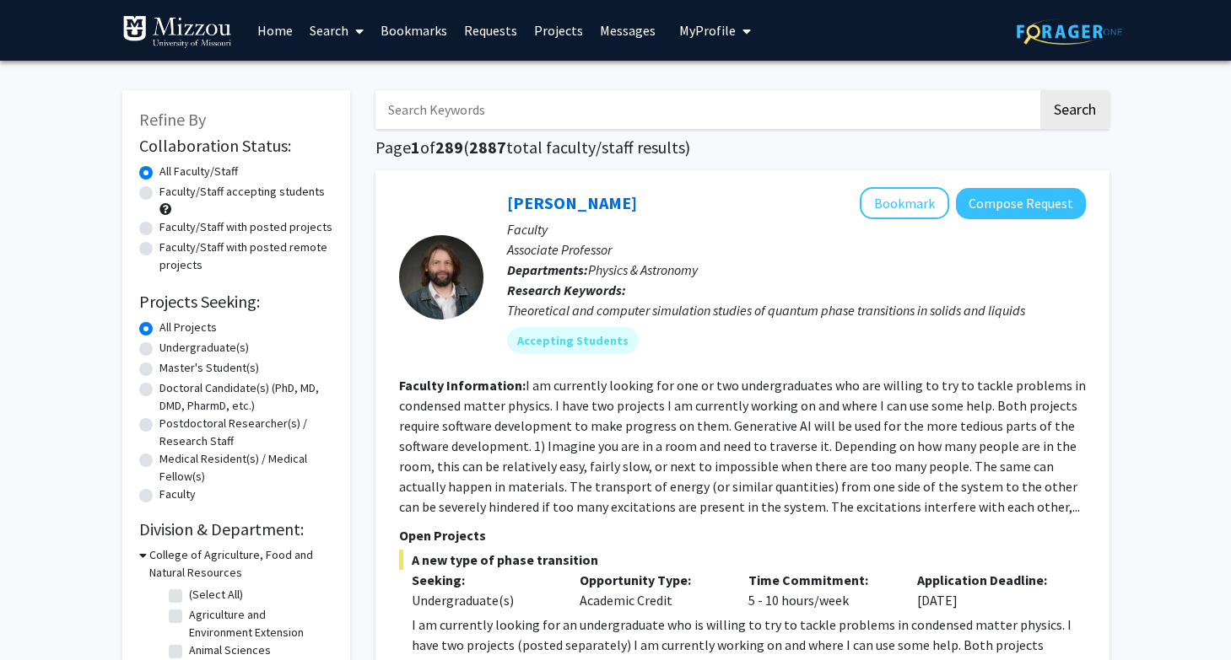
click at [806, 113] on input "Search Keywords" at bounding box center [706, 109] width 662 height 39
type input "hahm"
click at [1040, 90] on button "Search" at bounding box center [1074, 109] width 69 height 39
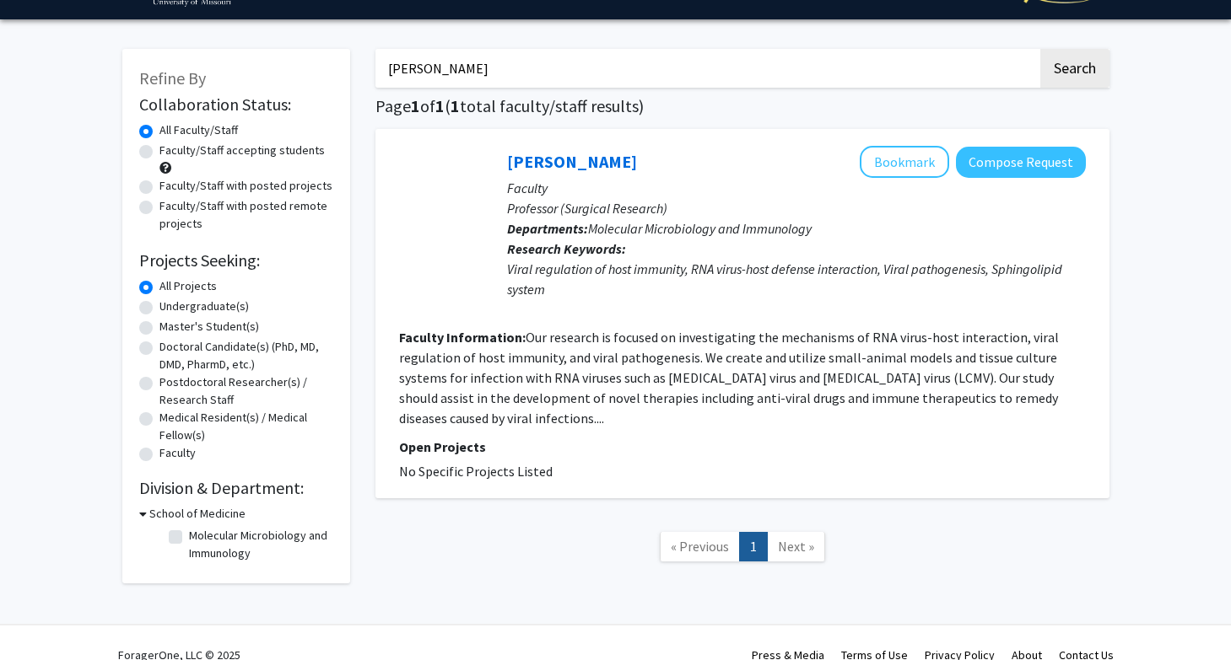
scroll to position [50, 0]
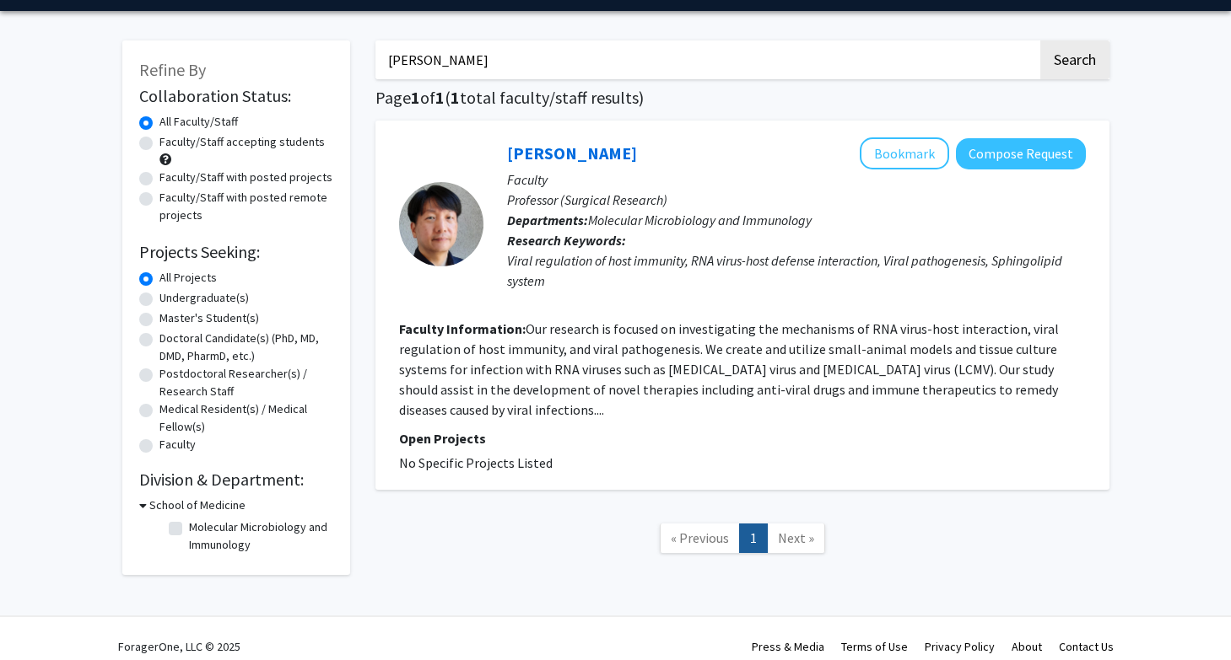
click at [545, 411] on fg-read-more "Our research is focused on investigating the mechanisms of RNA virus-host inter…" at bounding box center [729, 370] width 660 height 98
